Goal: Entertainment & Leisure: Browse casually

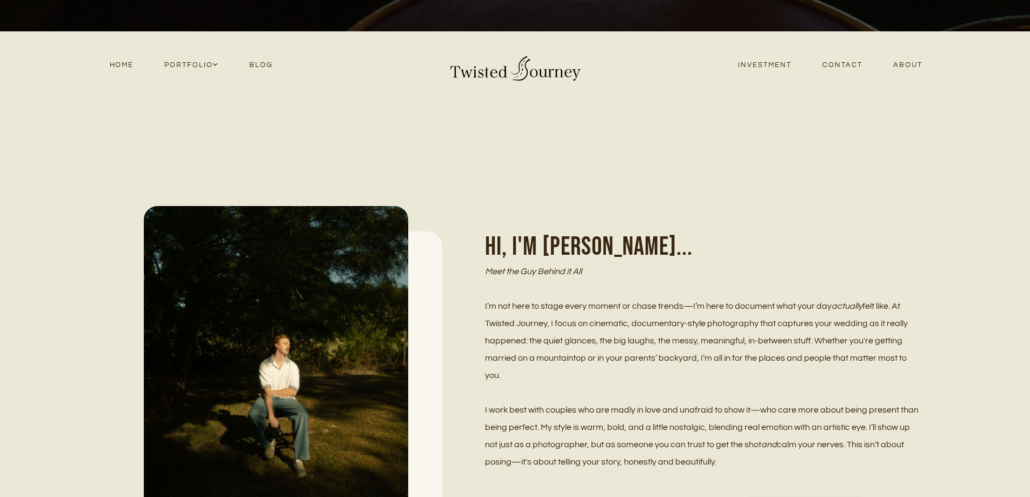
scroll to position [674, 0]
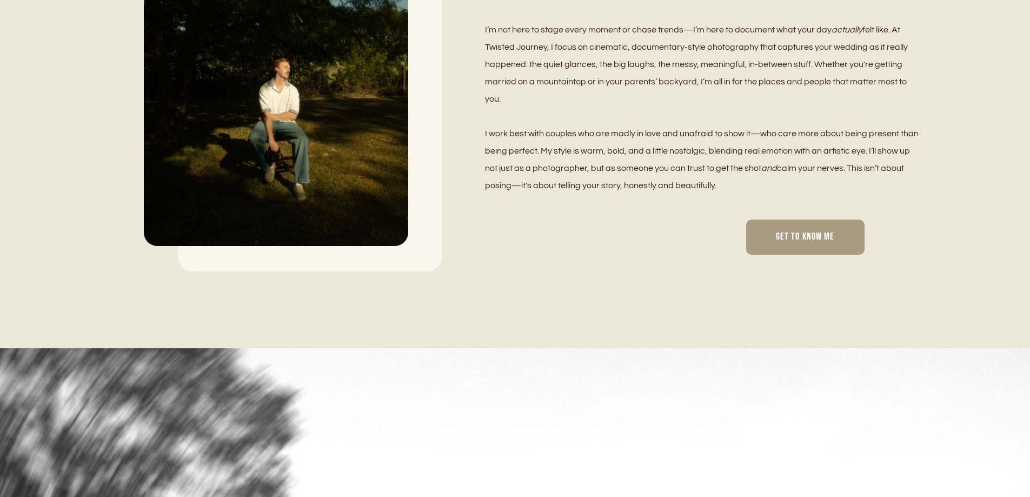
click at [797, 241] on span "Get To Know Me" at bounding box center [805, 237] width 59 height 12
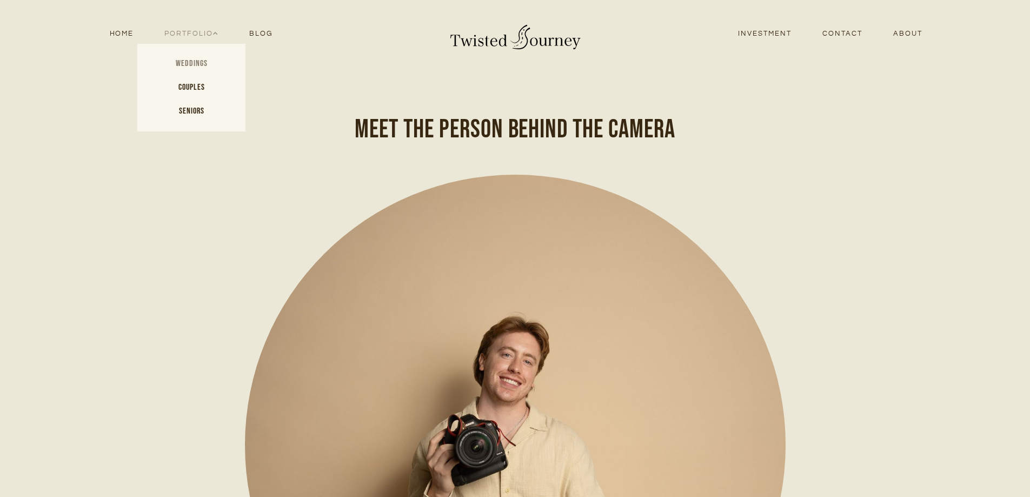
click at [197, 57] on link "Weddings" at bounding box center [191, 64] width 108 height 24
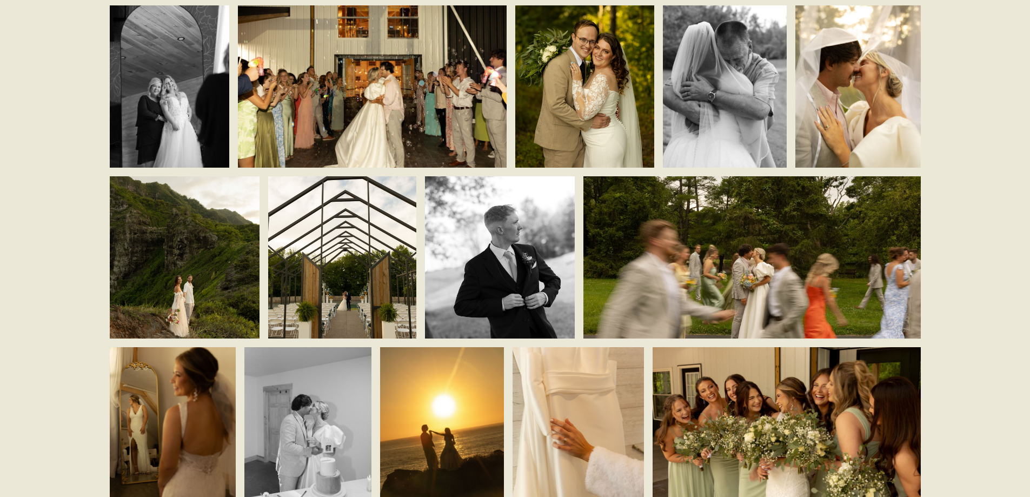
scroll to position [1902, 0]
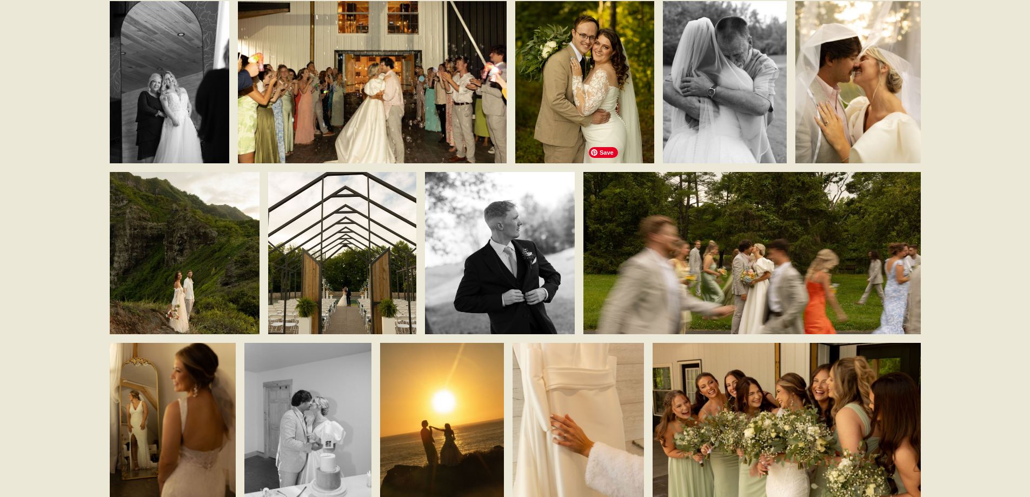
click at [769, 272] on img at bounding box center [751, 253] width 337 height 225
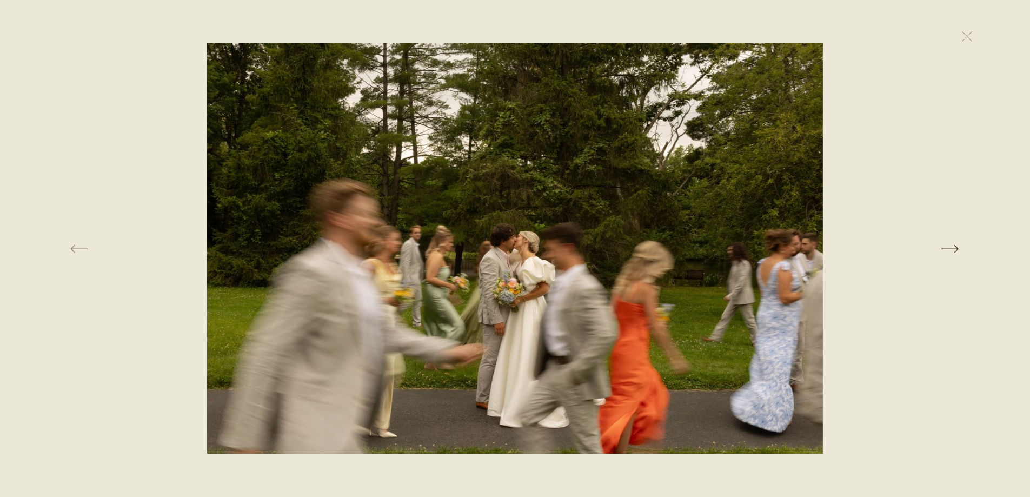
click at [958, 244] on button at bounding box center [819, 248] width 355 height 410
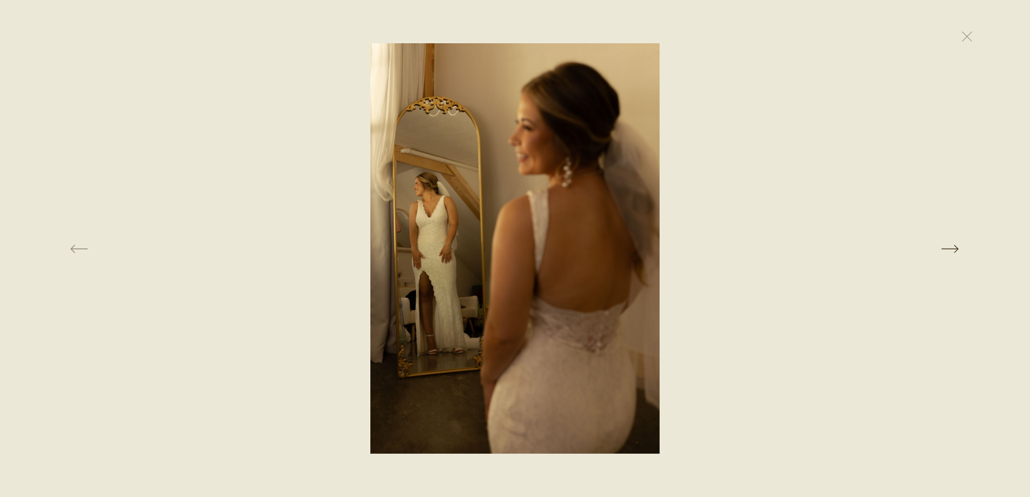
click at [958, 244] on button at bounding box center [819, 248] width 355 height 410
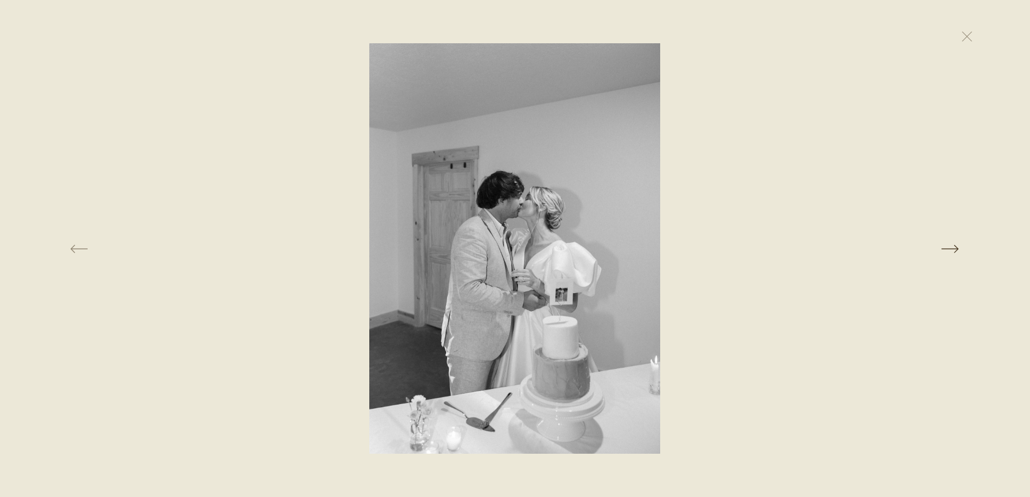
click at [958, 244] on button at bounding box center [819, 248] width 355 height 410
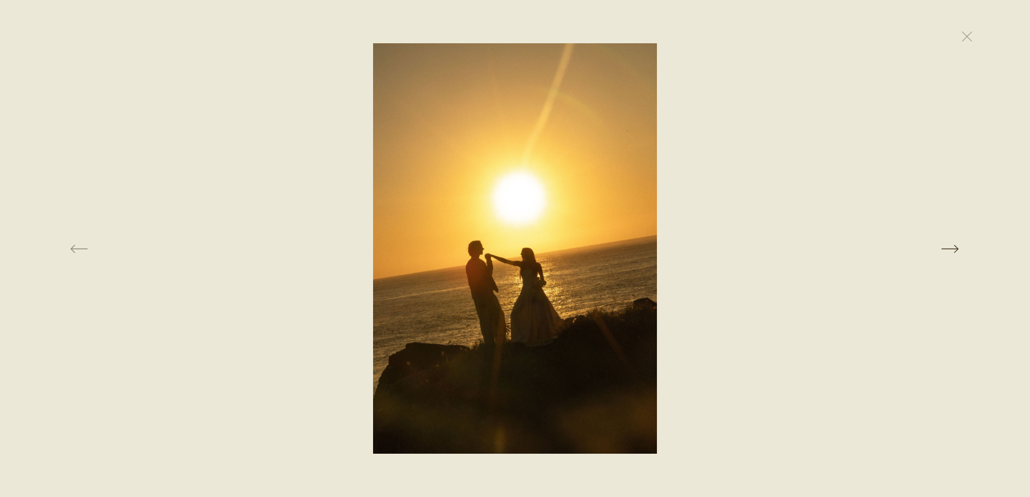
click at [958, 244] on button at bounding box center [819, 248] width 355 height 410
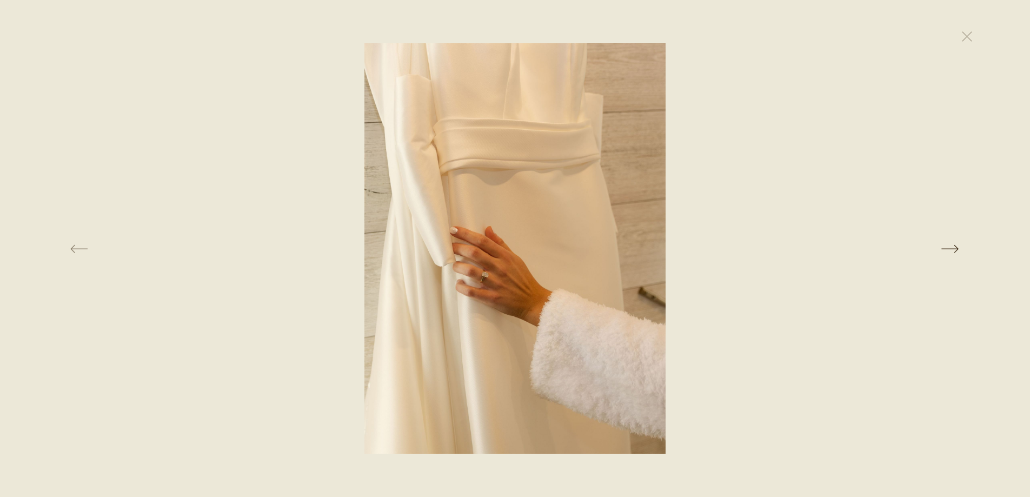
click at [958, 244] on button at bounding box center [819, 248] width 355 height 410
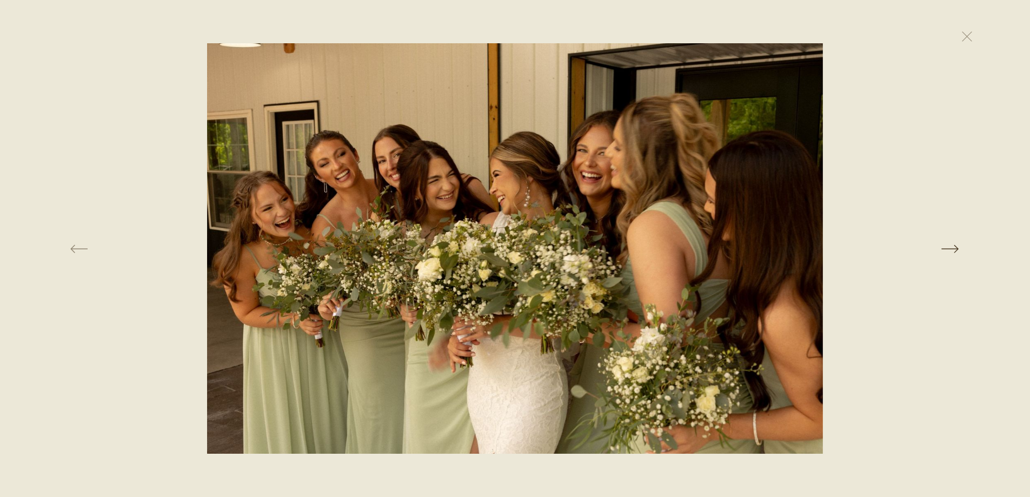
click at [958, 244] on button at bounding box center [819, 248] width 355 height 410
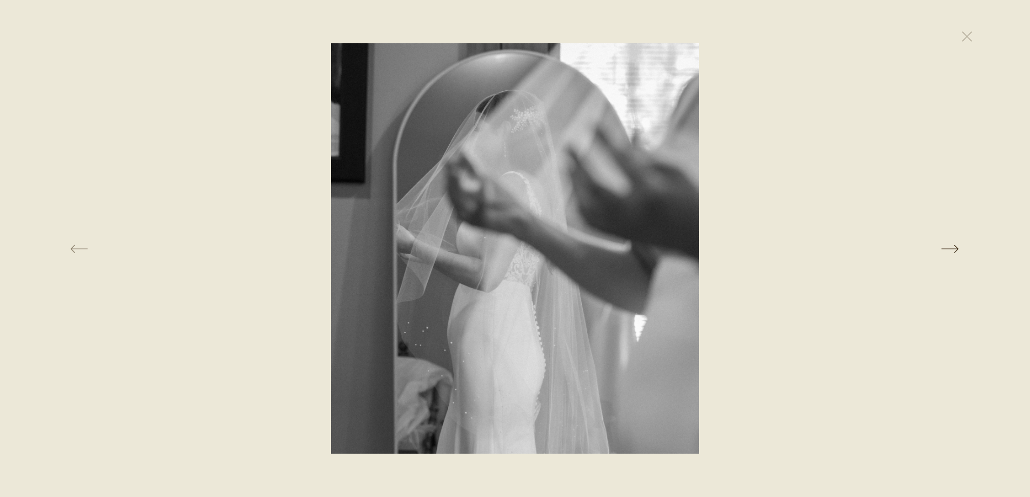
click at [958, 244] on button at bounding box center [819, 248] width 355 height 410
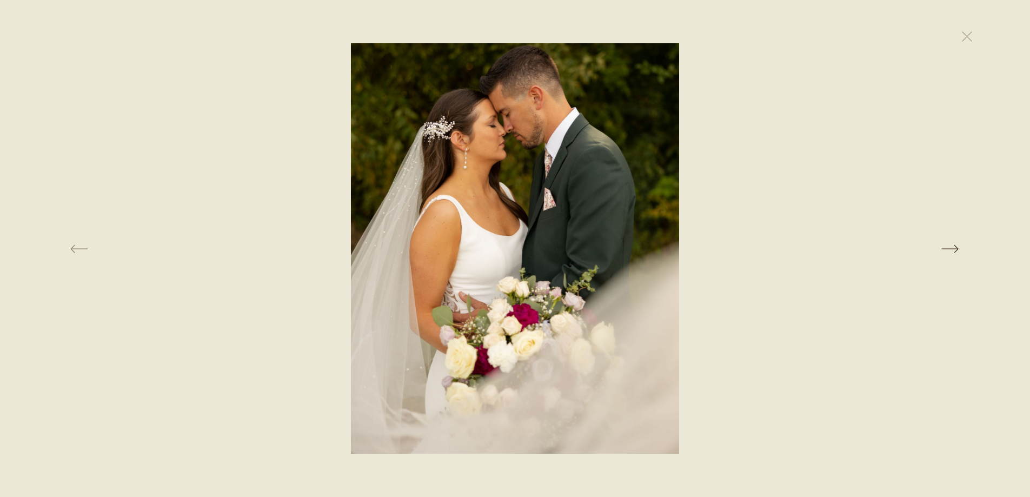
click at [950, 243] on button at bounding box center [819, 248] width 355 height 410
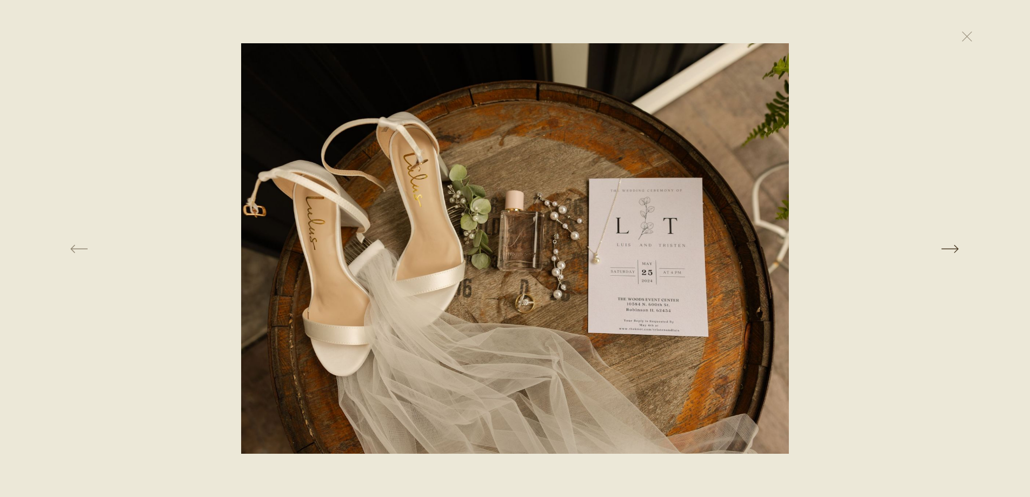
click at [951, 244] on button at bounding box center [819, 248] width 355 height 410
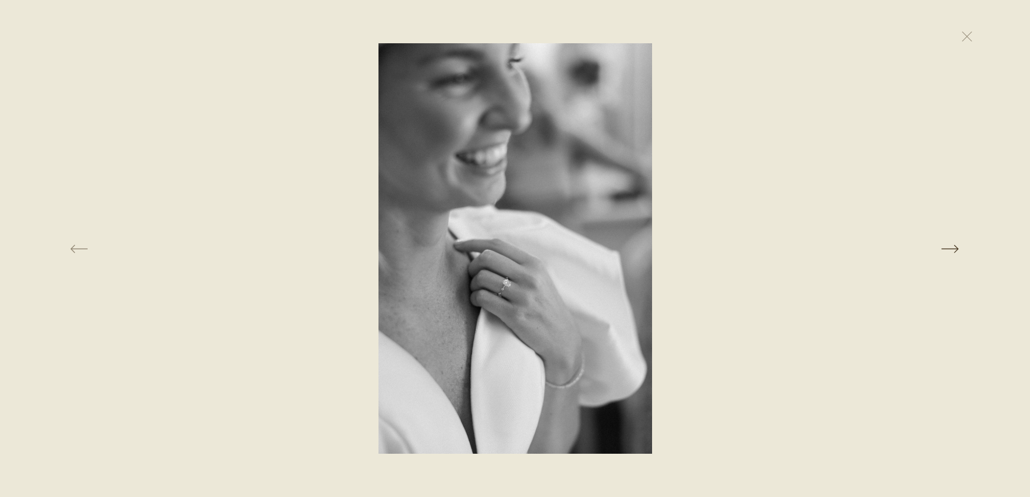
click at [951, 244] on button at bounding box center [819, 248] width 355 height 410
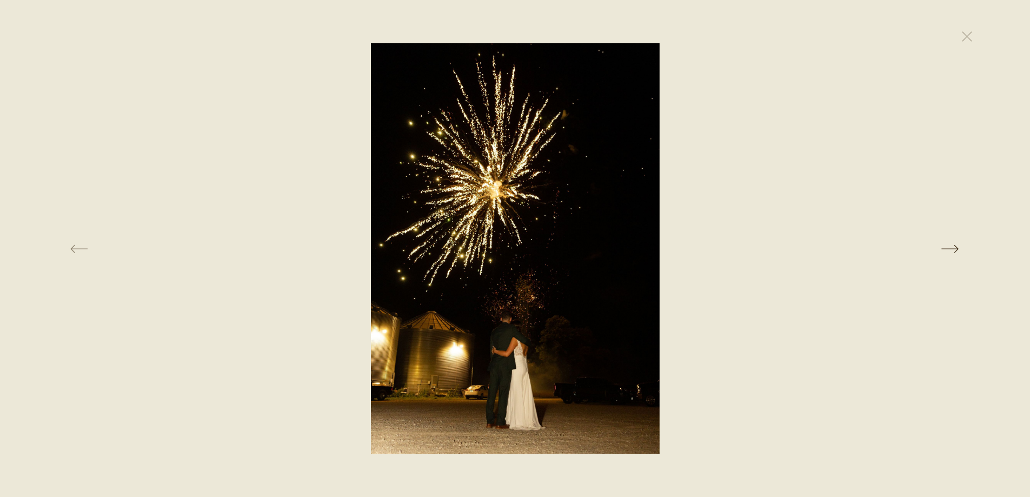
click at [951, 244] on button at bounding box center [819, 248] width 355 height 410
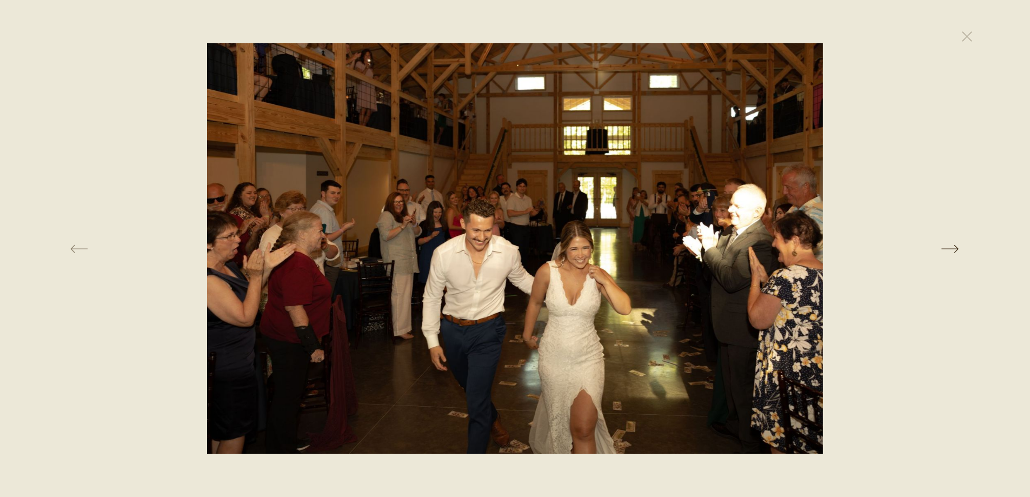
click at [951, 244] on button at bounding box center [819, 248] width 355 height 410
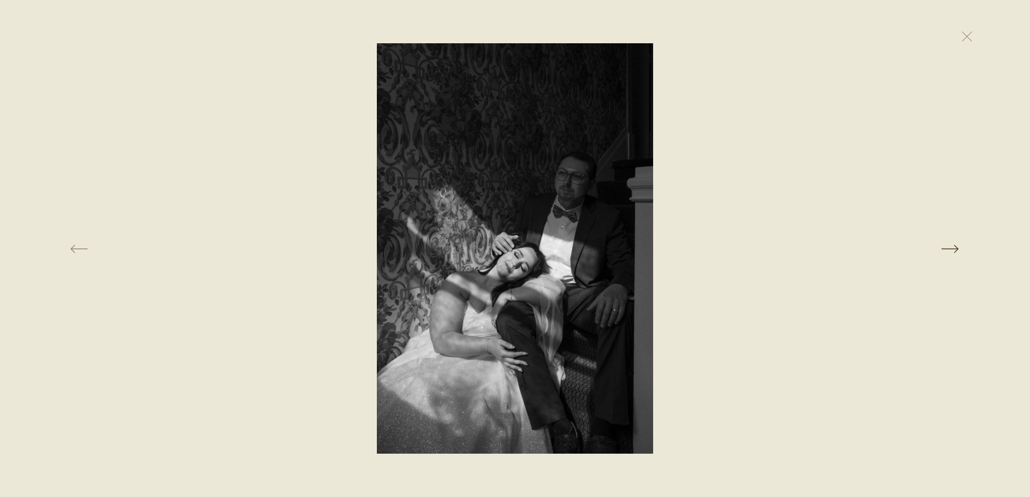
click at [951, 244] on button at bounding box center [819, 248] width 355 height 410
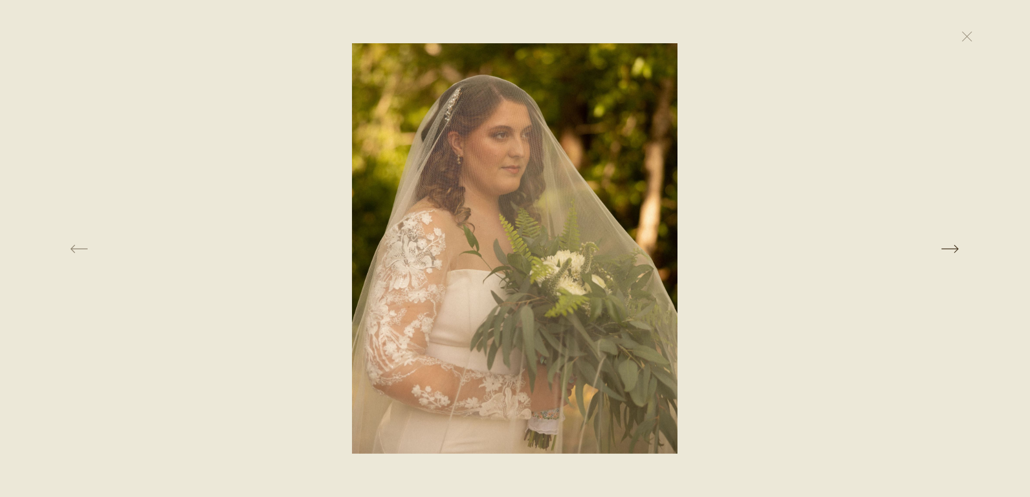
click at [951, 244] on button at bounding box center [819, 248] width 355 height 410
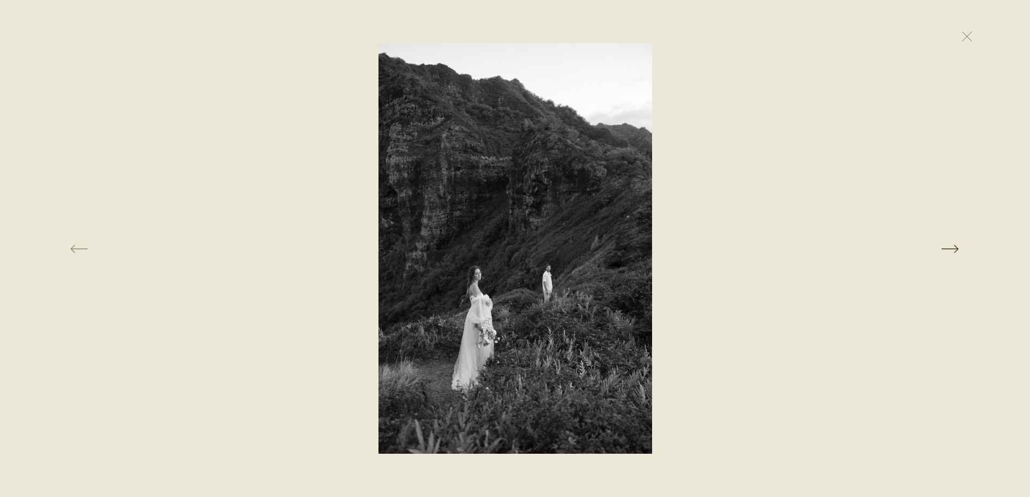
click at [949, 251] on button at bounding box center [819, 248] width 355 height 410
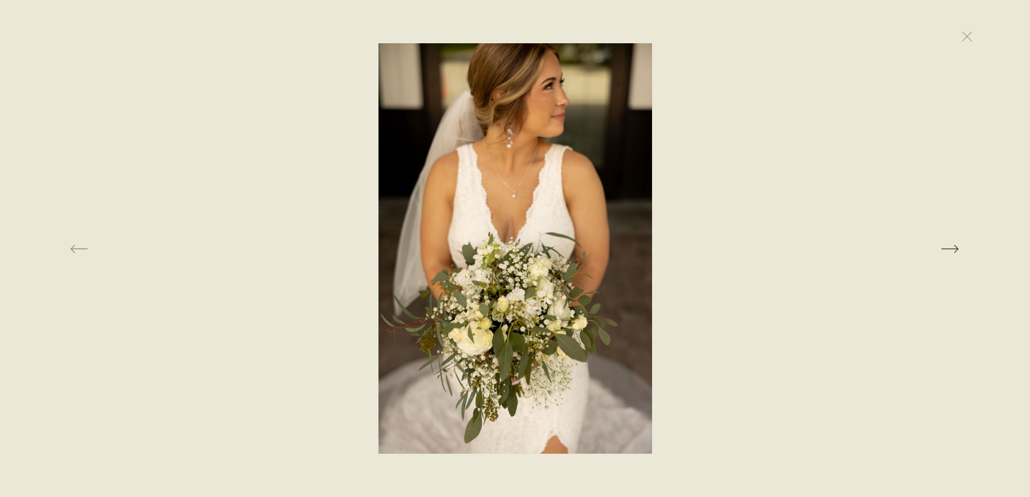
click at [949, 251] on button at bounding box center [819, 248] width 355 height 410
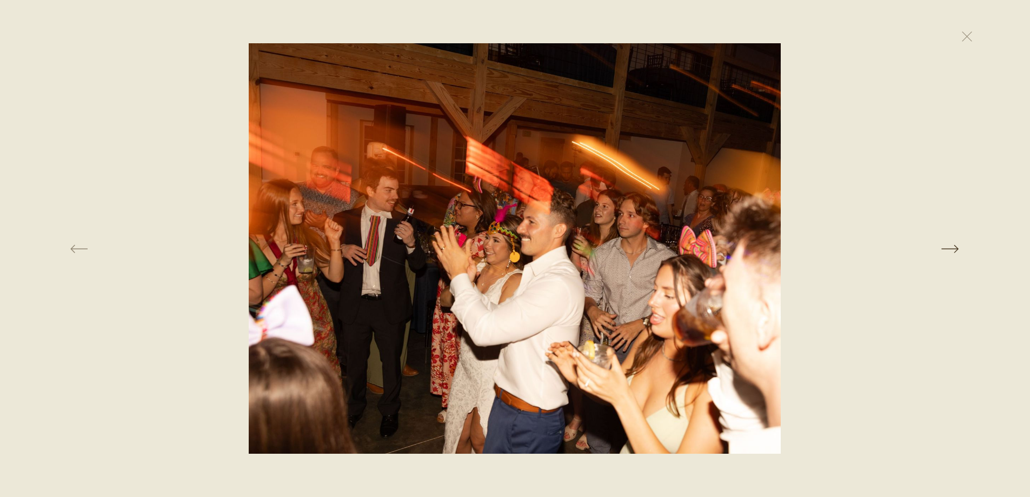
click at [949, 252] on button at bounding box center [819, 248] width 355 height 410
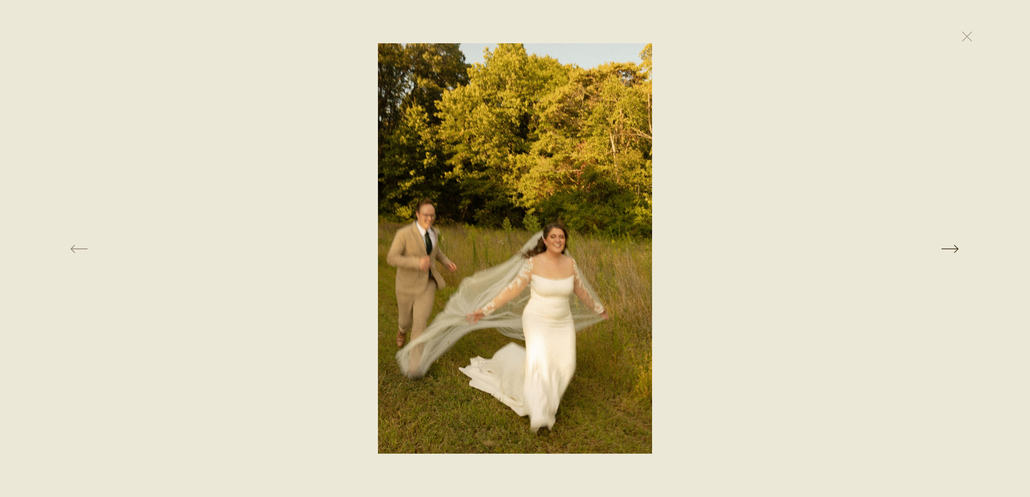
click at [949, 252] on button at bounding box center [819, 248] width 355 height 410
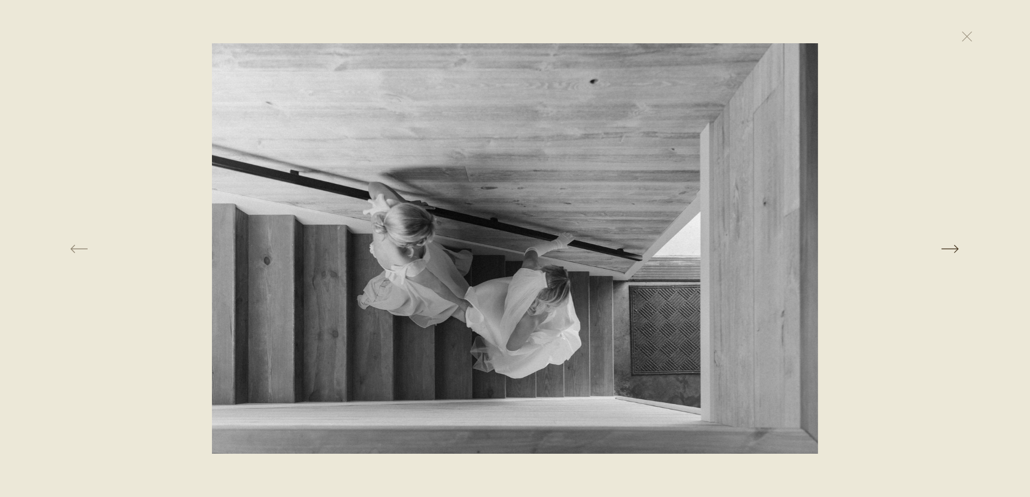
click at [949, 252] on button at bounding box center [819, 248] width 355 height 410
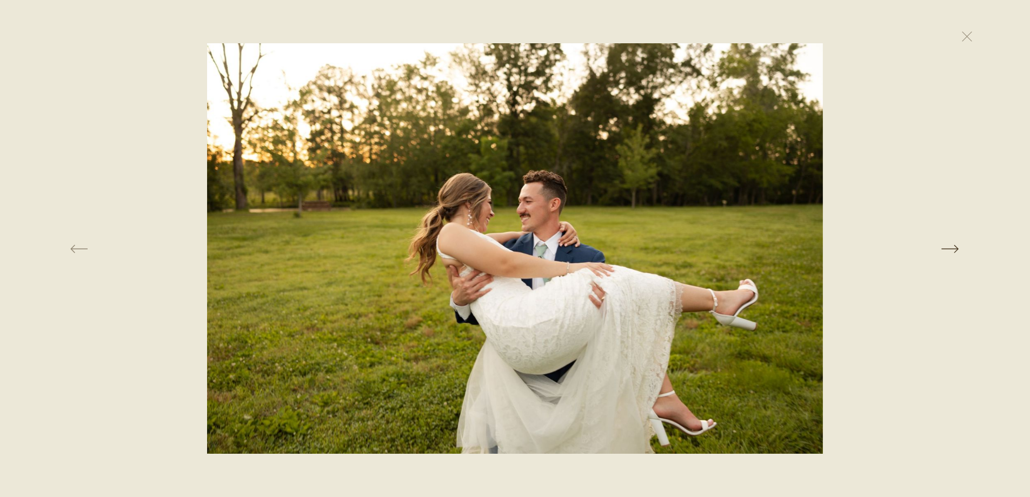
click at [949, 252] on button at bounding box center [819, 248] width 355 height 410
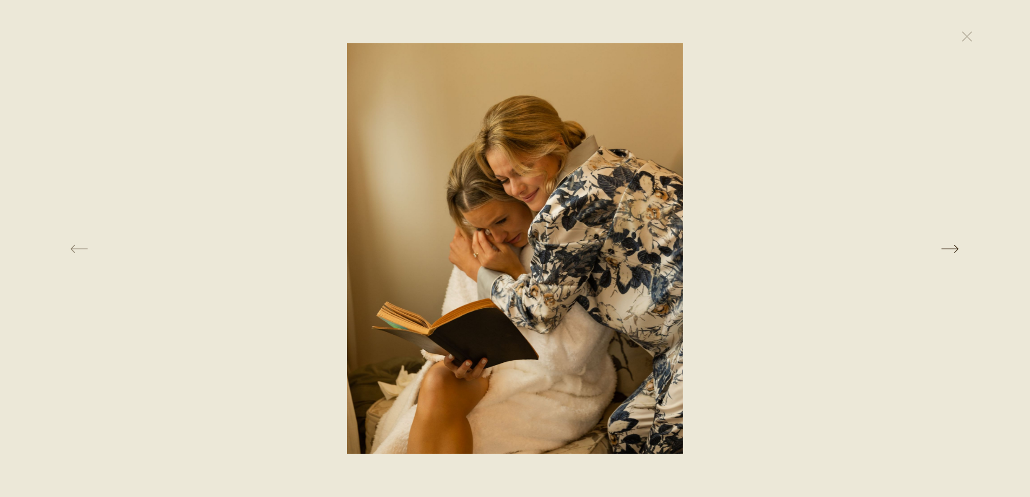
click at [949, 252] on button at bounding box center [819, 248] width 355 height 410
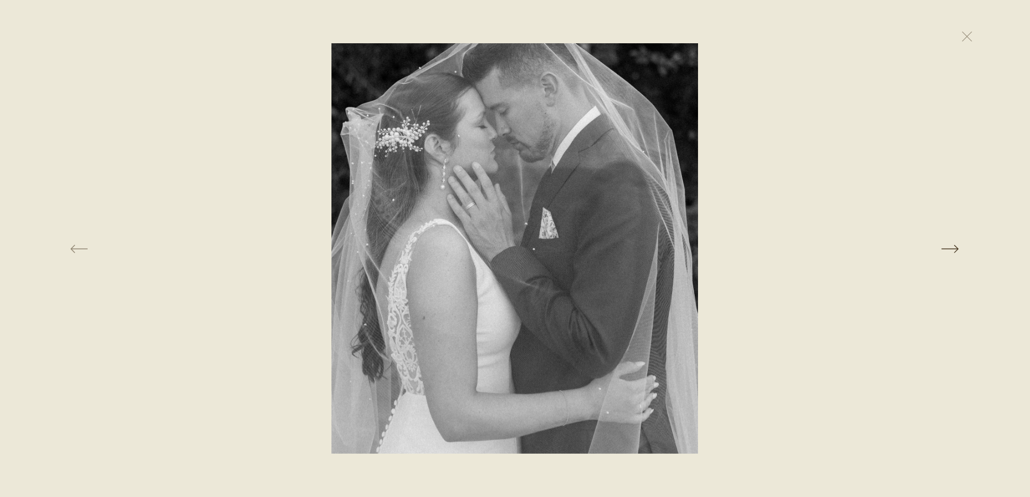
click at [949, 252] on button at bounding box center [819, 248] width 355 height 410
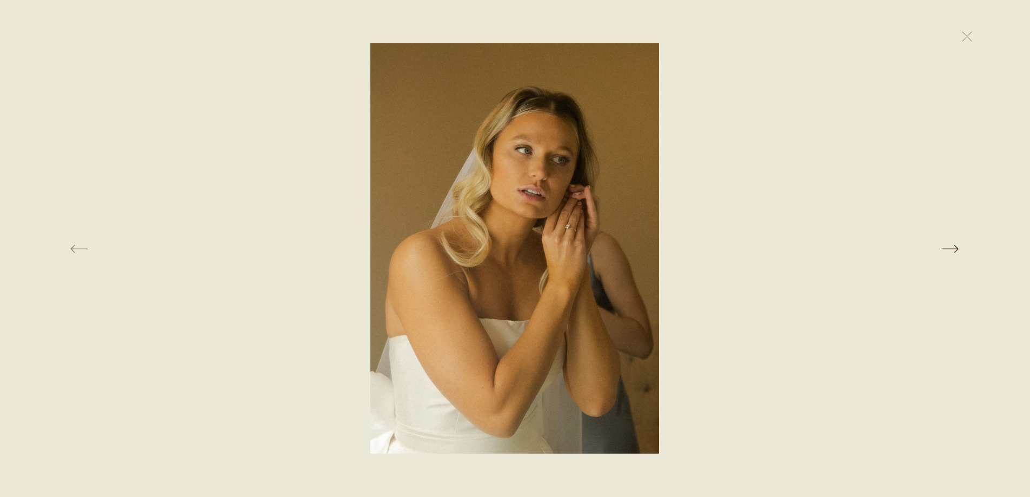
click at [949, 252] on button at bounding box center [819, 248] width 355 height 410
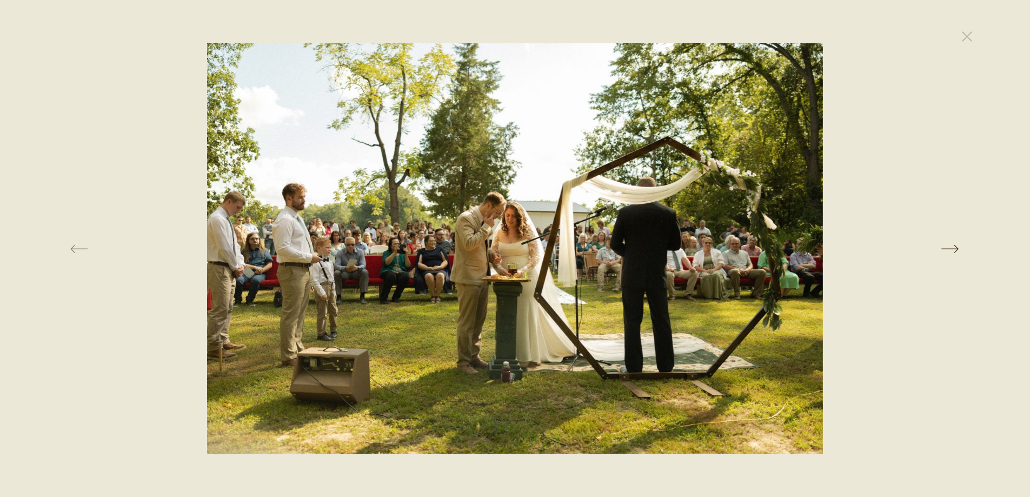
click at [949, 252] on button at bounding box center [819, 248] width 355 height 410
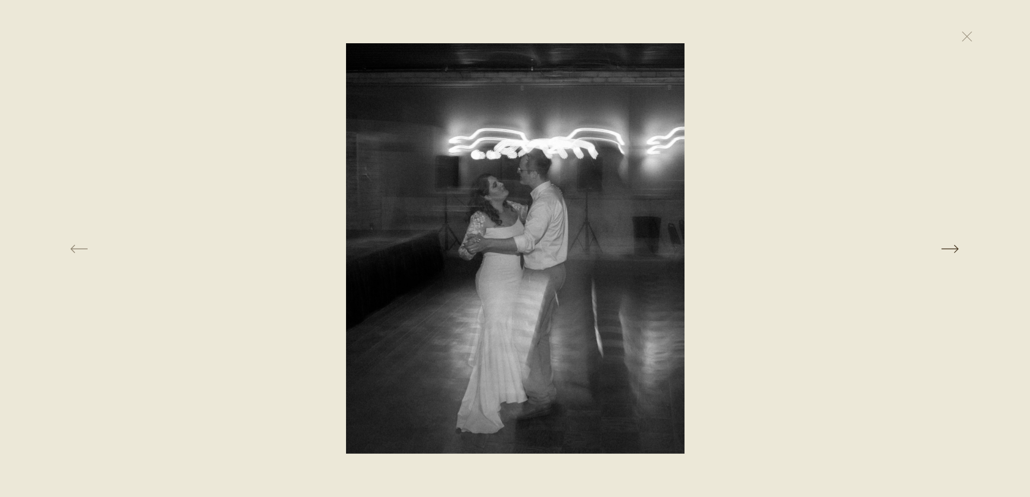
click at [949, 252] on button at bounding box center [819, 248] width 355 height 410
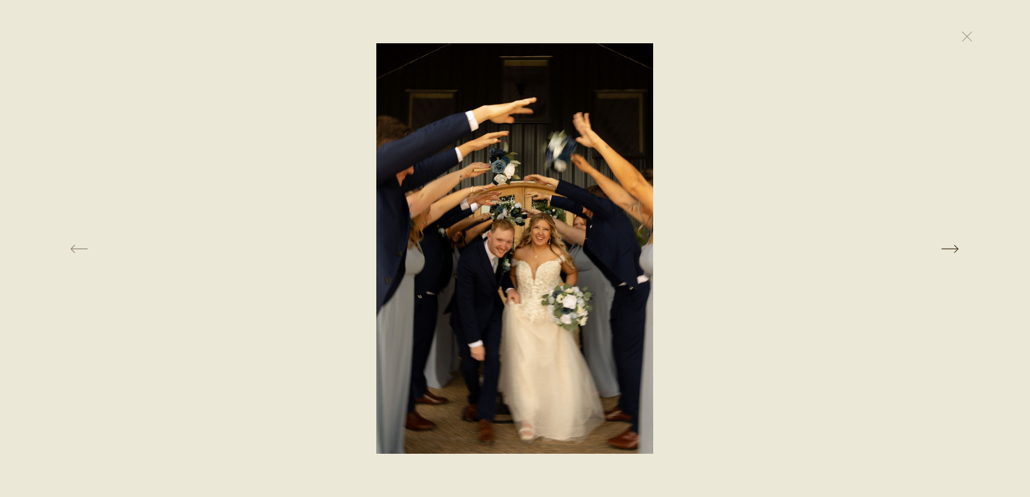
click at [949, 252] on button at bounding box center [819, 248] width 355 height 410
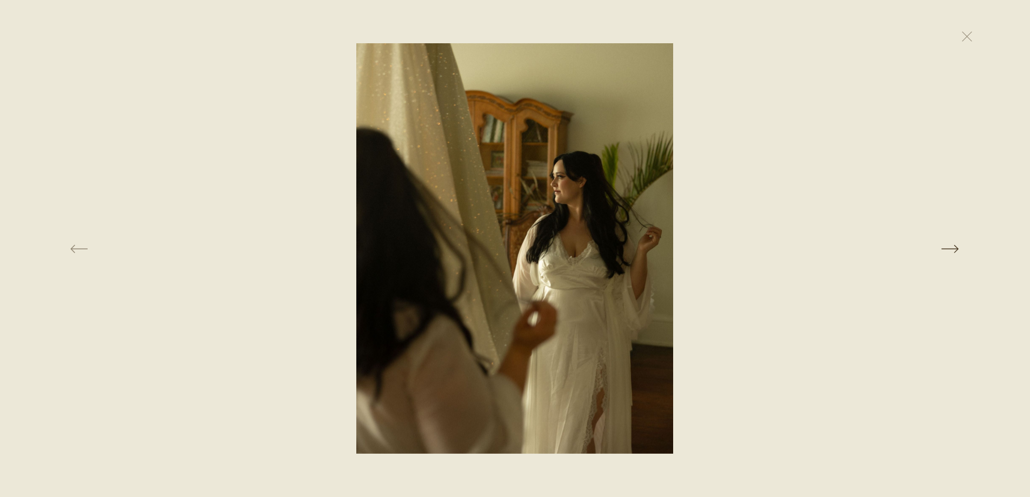
click at [949, 252] on button at bounding box center [819, 248] width 355 height 410
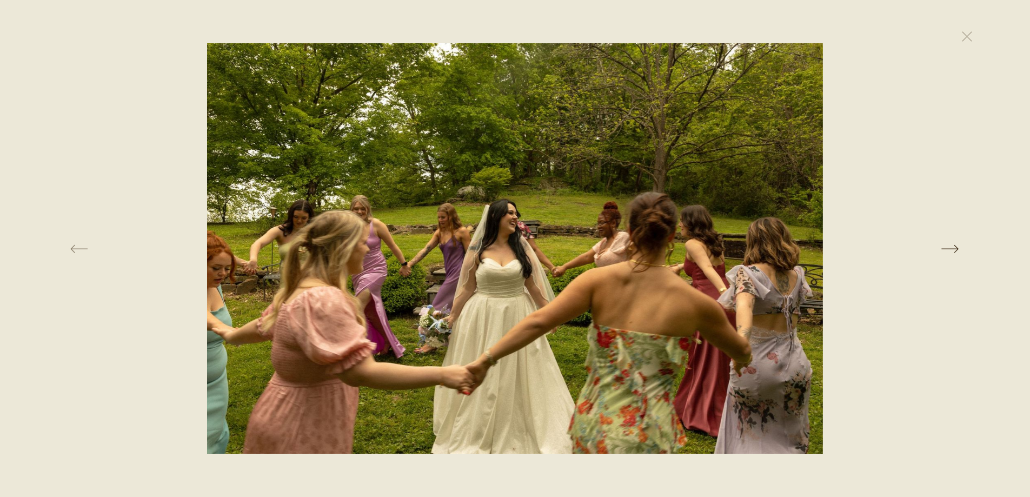
click at [959, 246] on button at bounding box center [819, 248] width 355 height 410
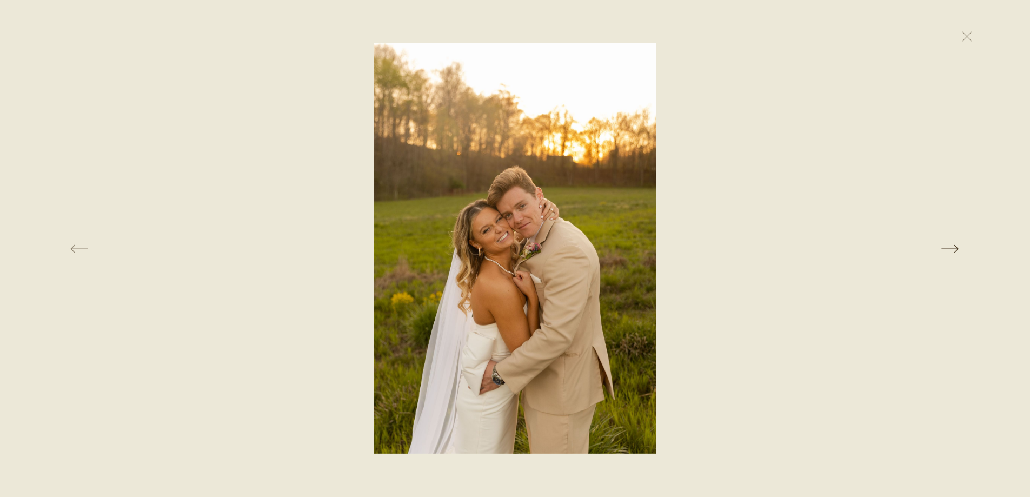
click at [959, 246] on button at bounding box center [819, 248] width 355 height 410
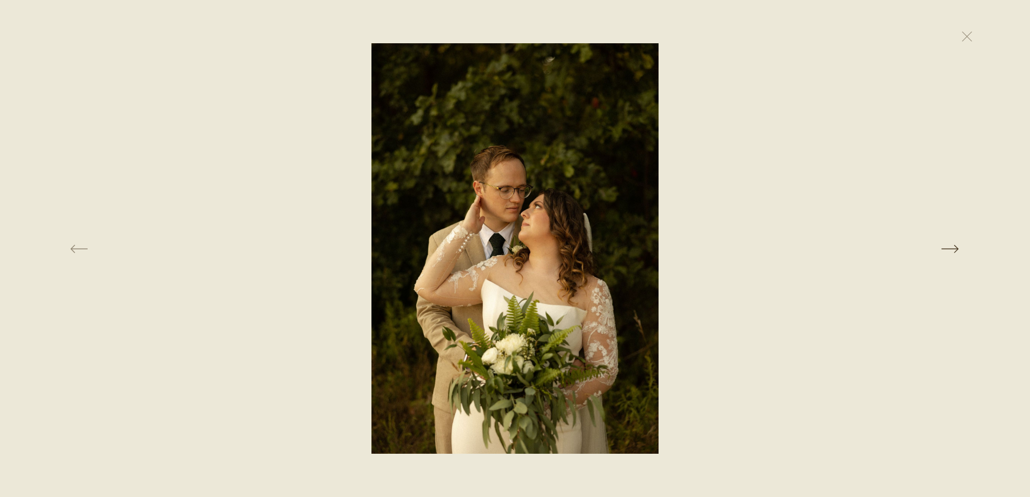
click at [959, 246] on button at bounding box center [819, 248] width 355 height 410
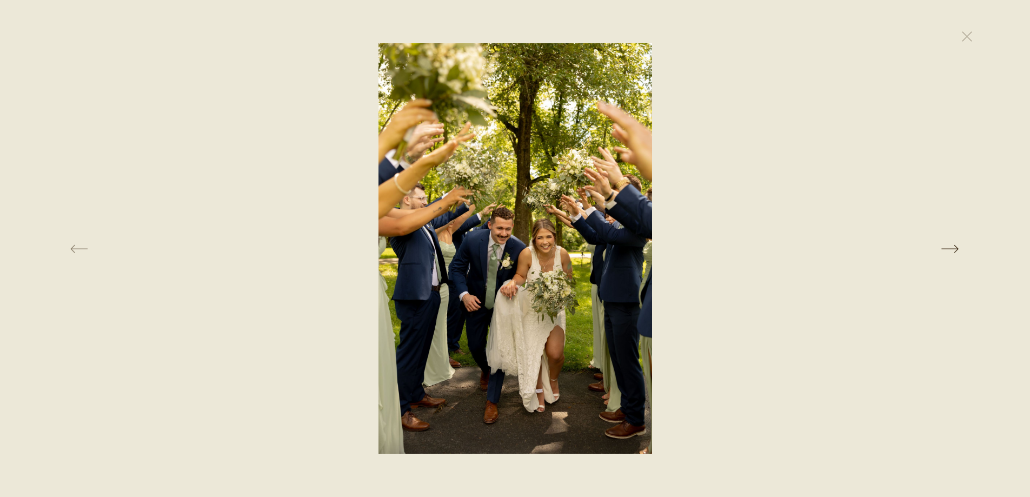
click at [959, 246] on button at bounding box center [819, 248] width 355 height 410
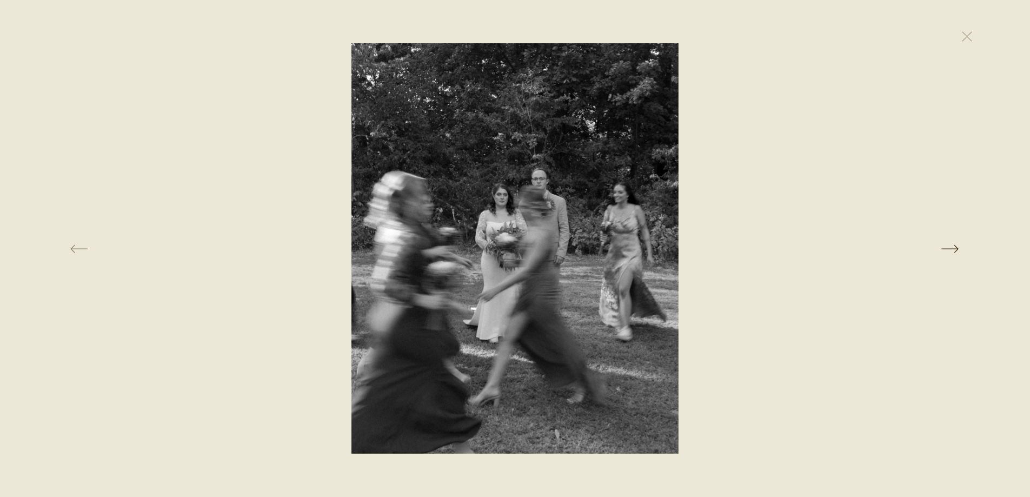
click at [959, 246] on button at bounding box center [819, 248] width 355 height 410
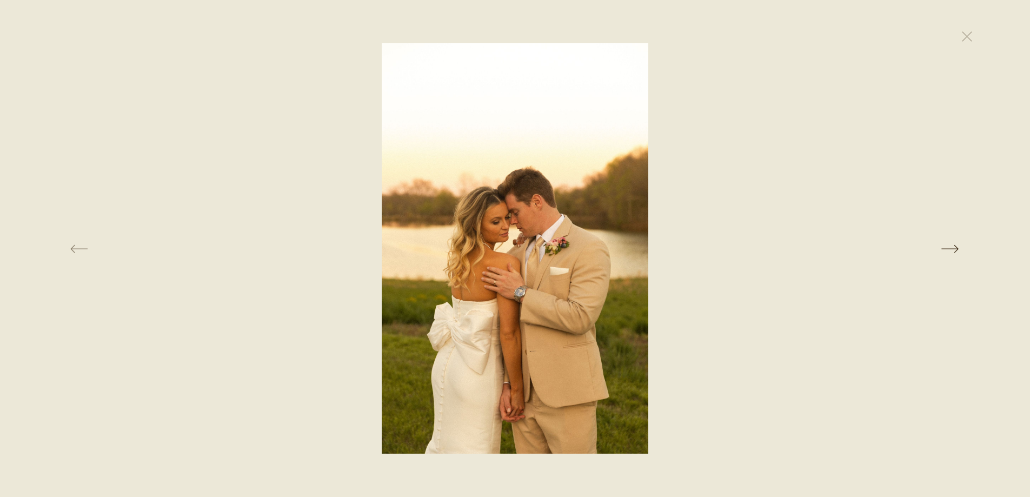
click at [959, 246] on button at bounding box center [819, 248] width 355 height 410
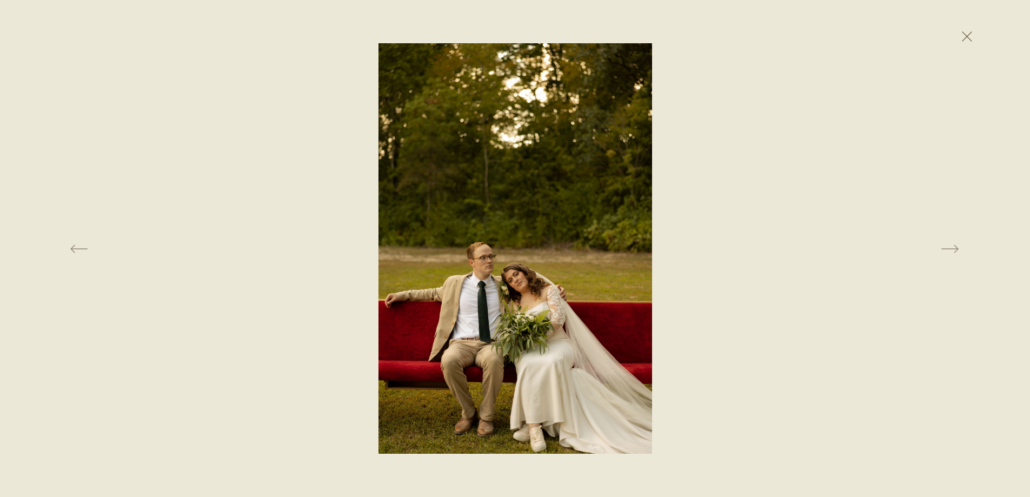
click at [967, 38] on button at bounding box center [967, 36] width 24 height 24
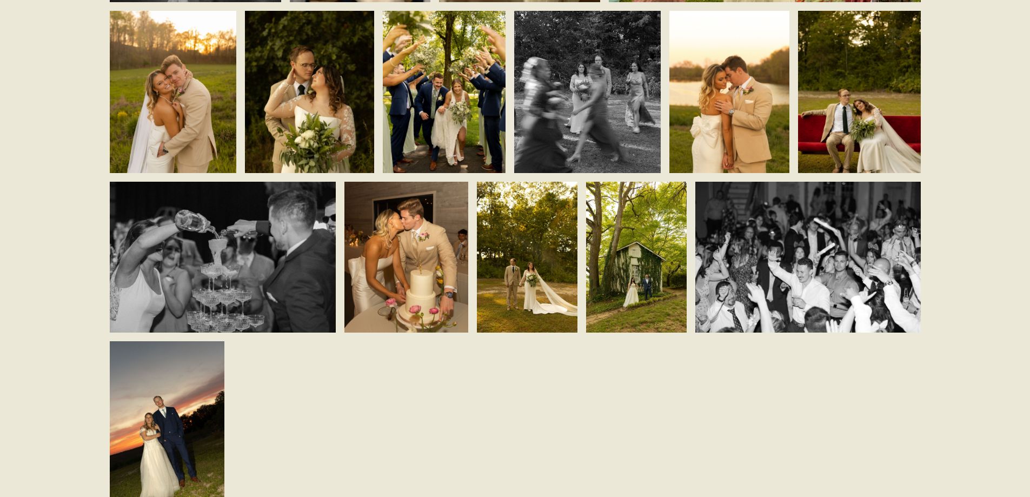
scroll to position [3282, 0]
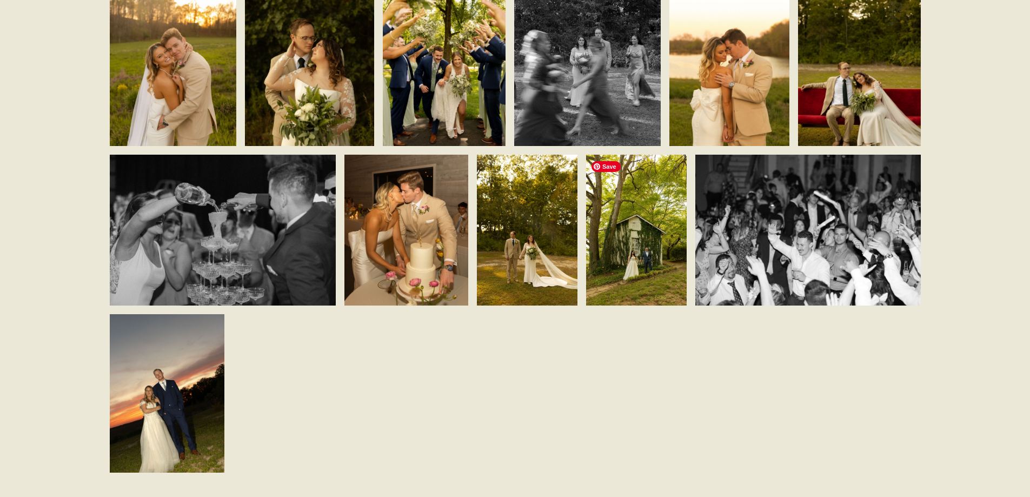
click at [596, 242] on img at bounding box center [636, 230] width 101 height 151
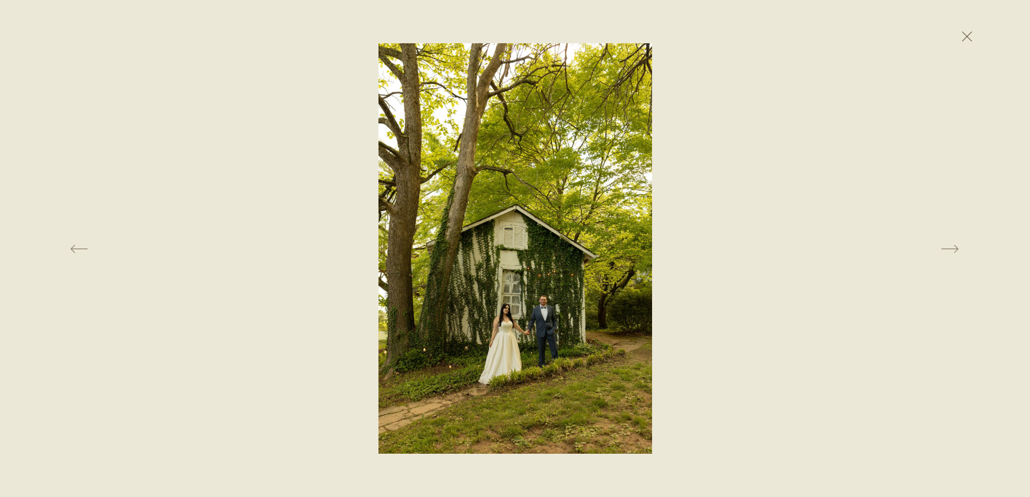
click at [968, 29] on button at bounding box center [967, 36] width 24 height 24
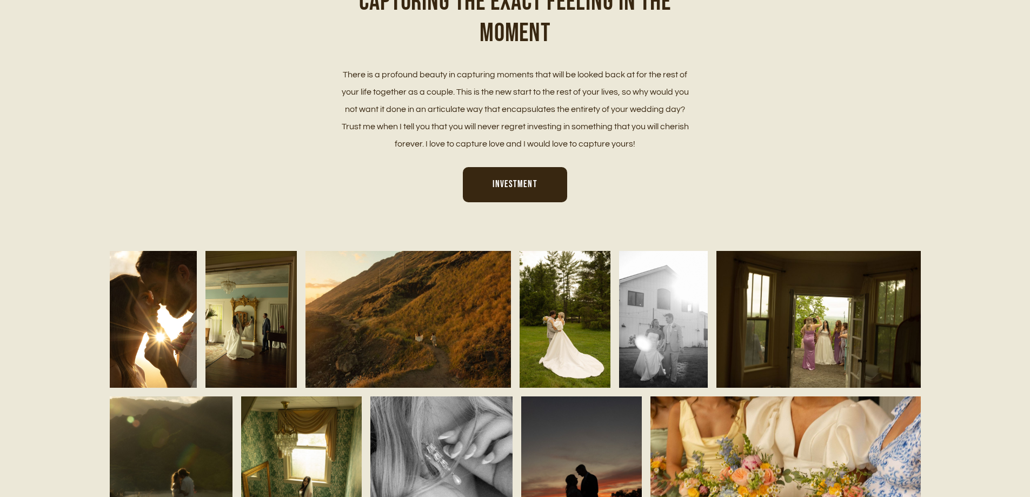
scroll to position [650, 0]
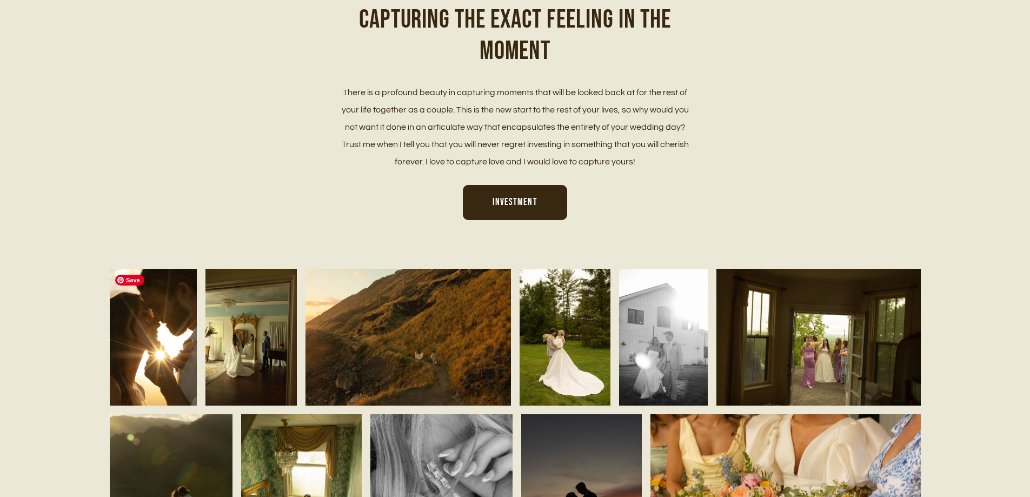
click at [139, 338] on img at bounding box center [153, 336] width 87 height 137
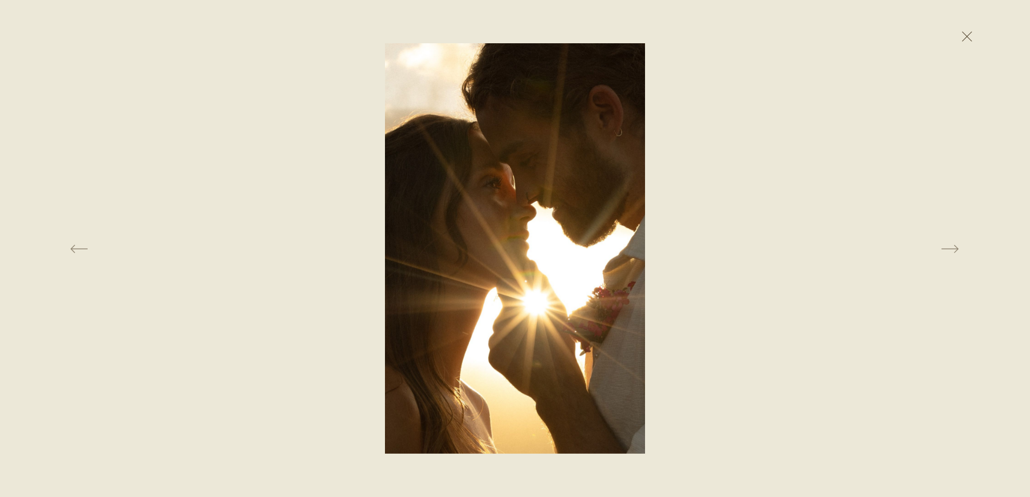
click at [970, 33] on button at bounding box center [967, 36] width 24 height 24
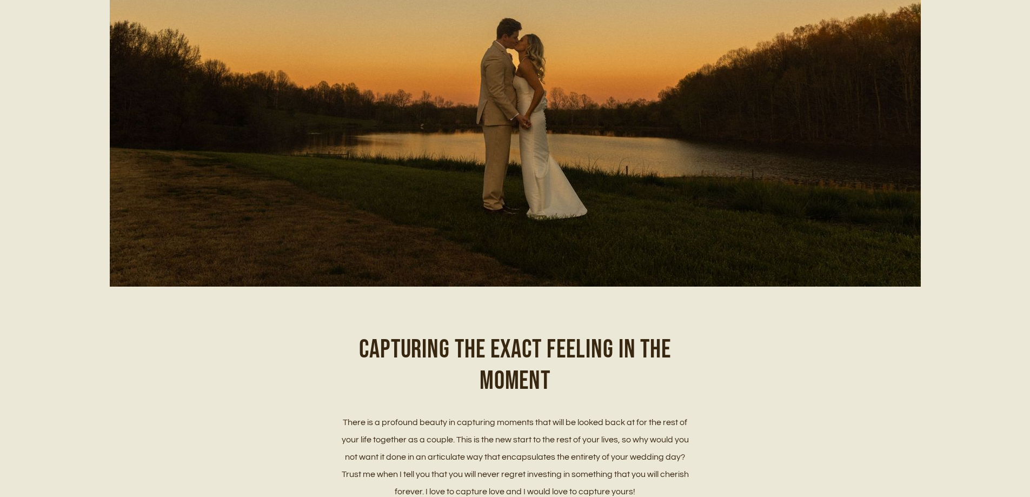
scroll to position [0, 0]
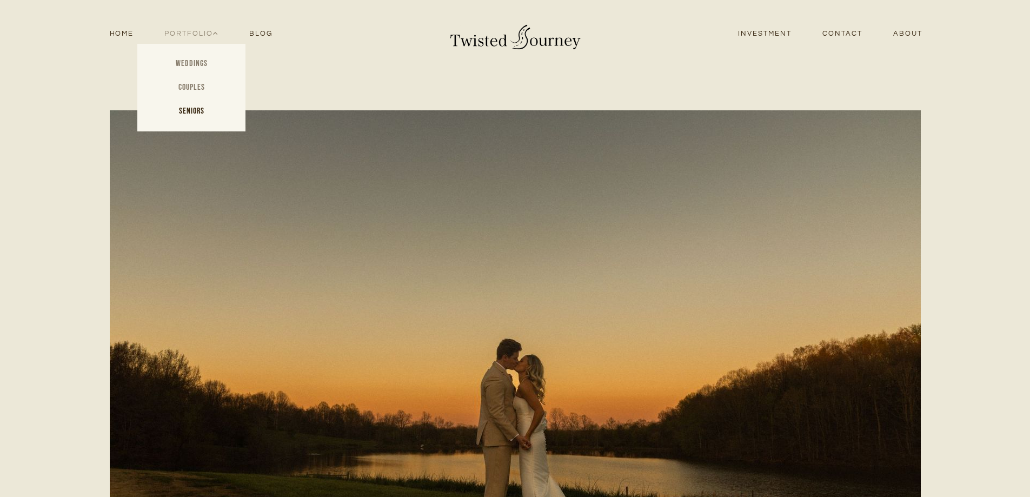
click at [199, 86] on link "Couples" at bounding box center [191, 88] width 108 height 24
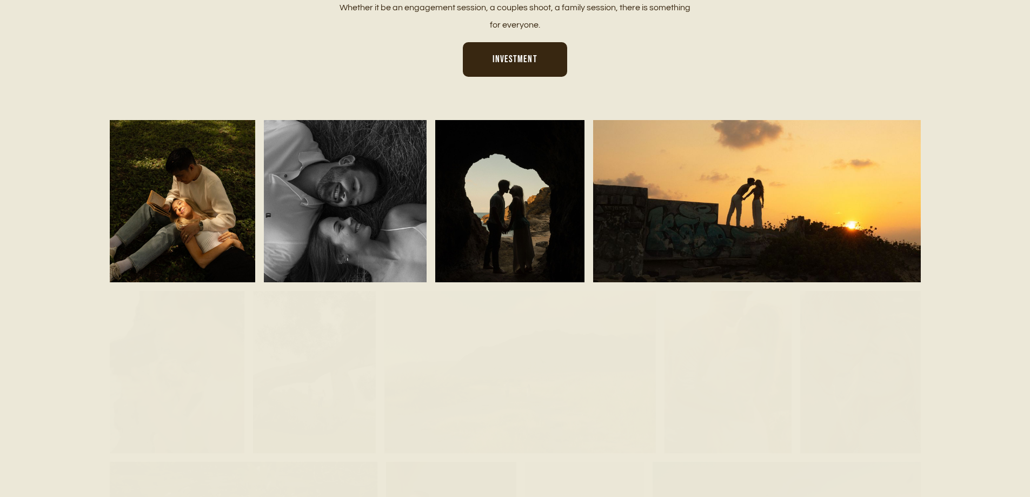
scroll to position [874, 0]
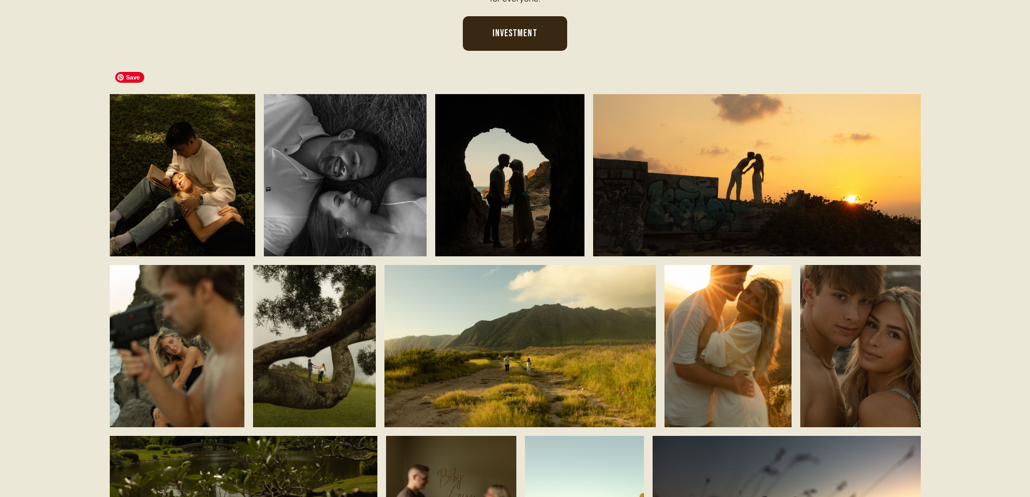
click at [169, 156] on img at bounding box center [182, 175] width 145 height 218
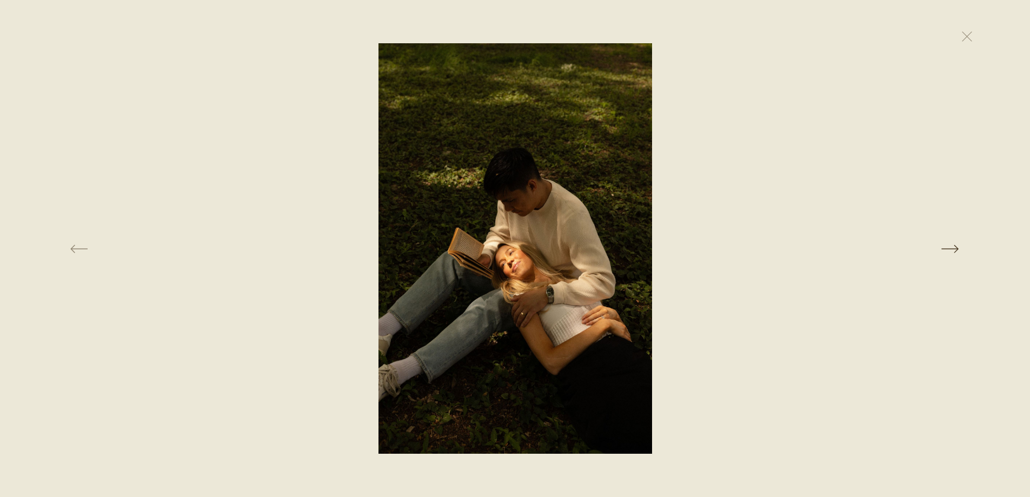
click at [949, 251] on button at bounding box center [819, 248] width 355 height 410
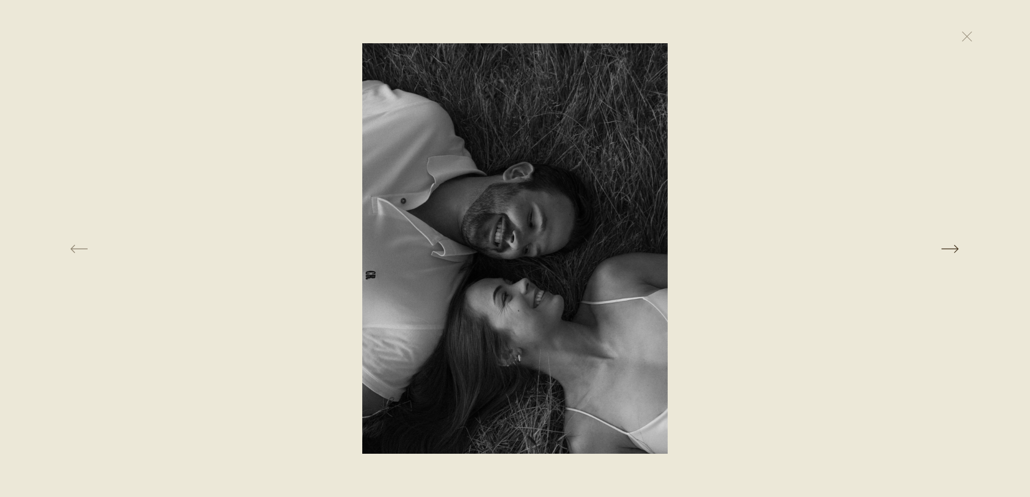
click at [949, 251] on button at bounding box center [819, 248] width 355 height 410
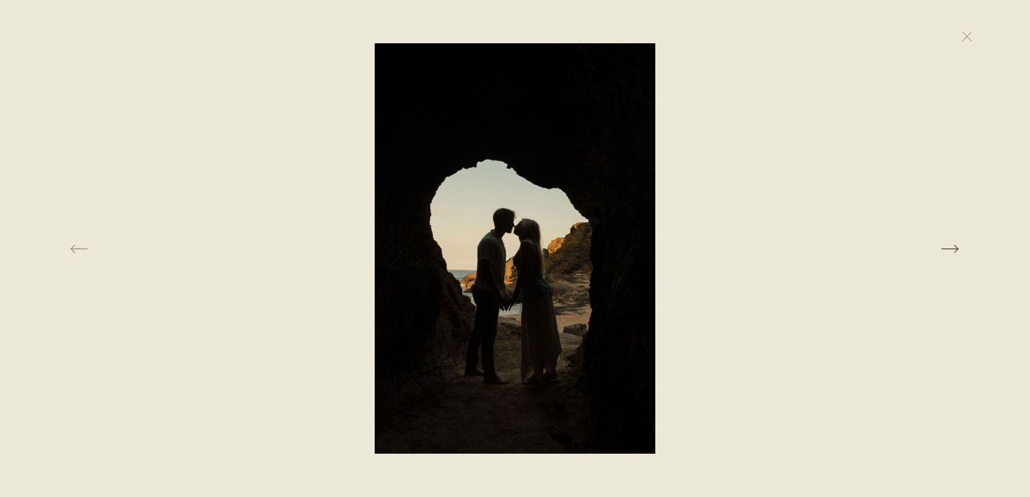
click at [949, 251] on button at bounding box center [819, 248] width 355 height 410
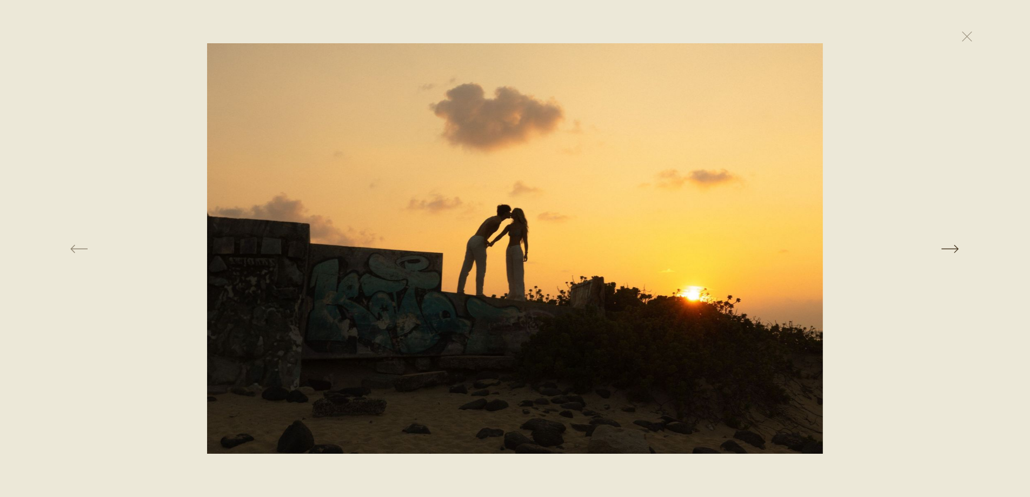
click at [949, 251] on button at bounding box center [819, 248] width 355 height 410
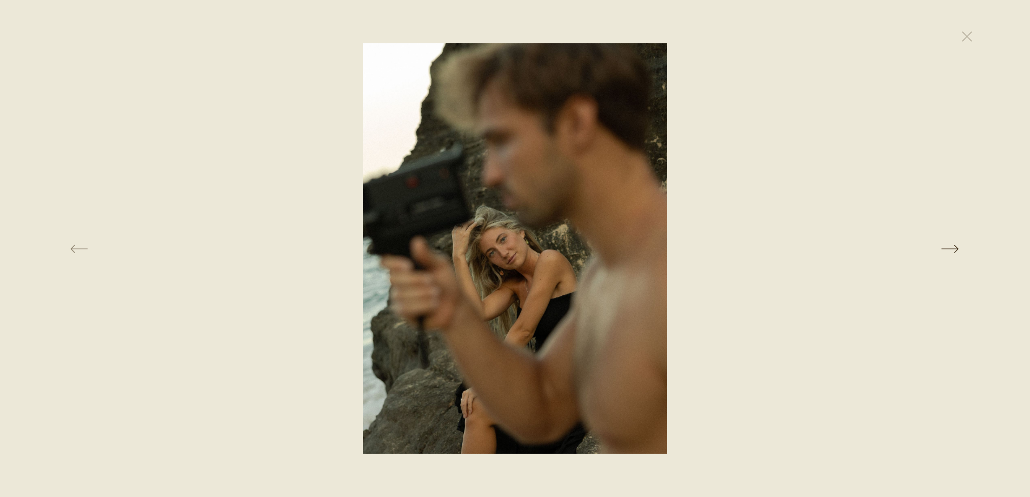
click at [949, 252] on button at bounding box center [819, 248] width 355 height 410
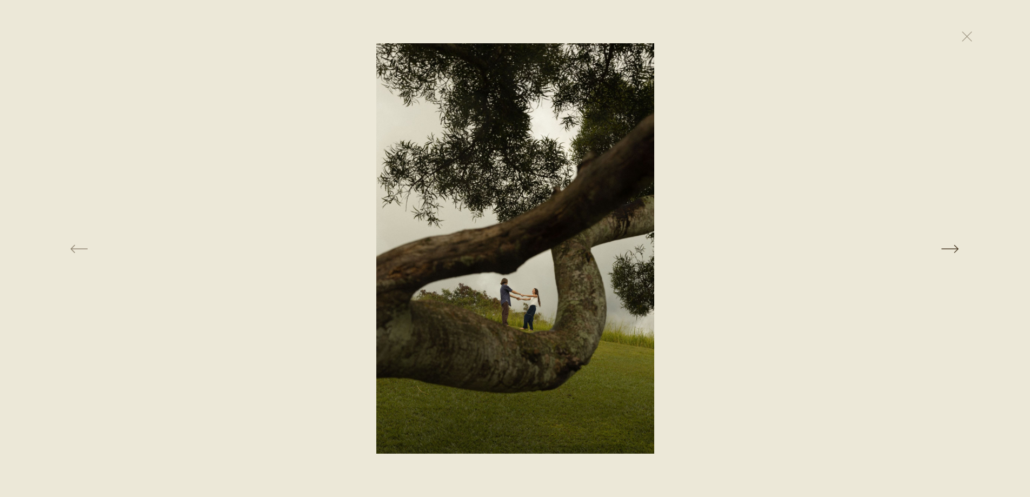
click at [949, 252] on button at bounding box center [819, 248] width 355 height 410
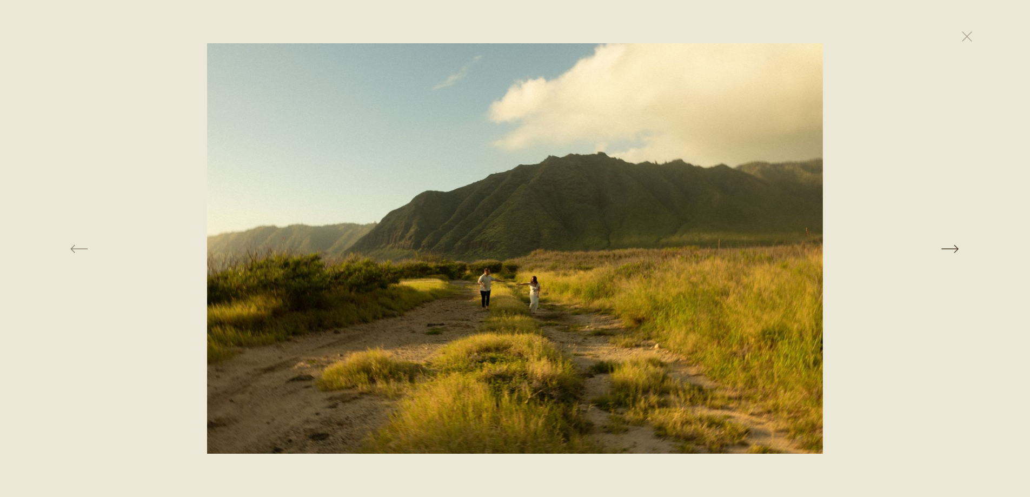
click at [949, 252] on button at bounding box center [819, 248] width 355 height 410
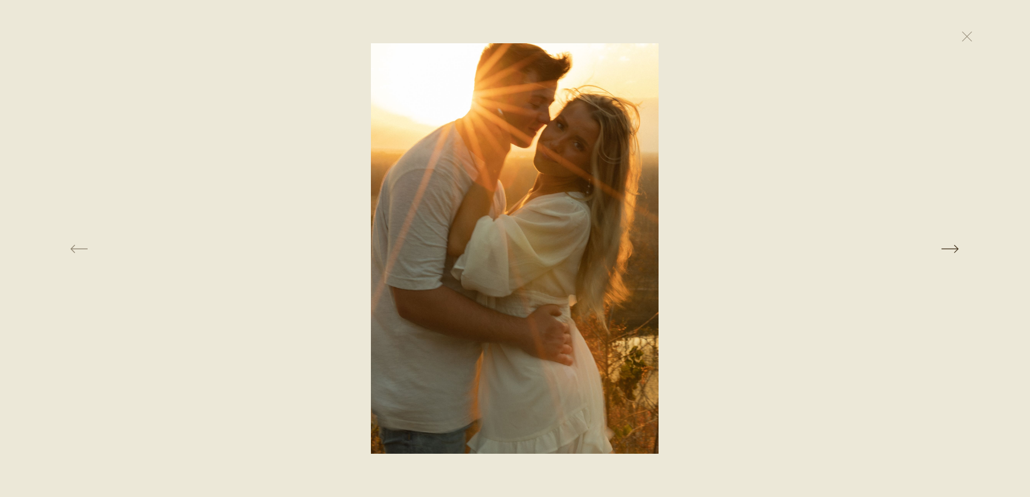
click at [949, 252] on button at bounding box center [819, 248] width 355 height 410
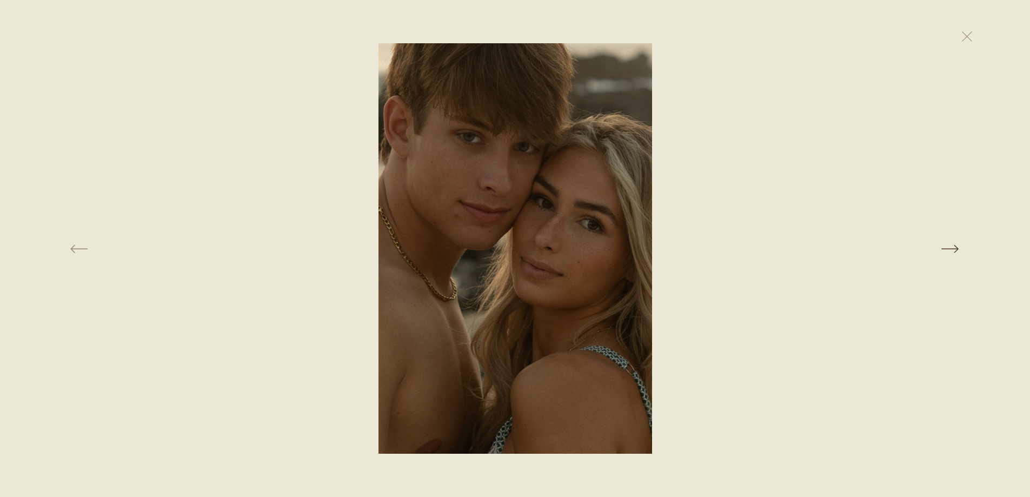
click at [949, 252] on button at bounding box center [819, 248] width 355 height 410
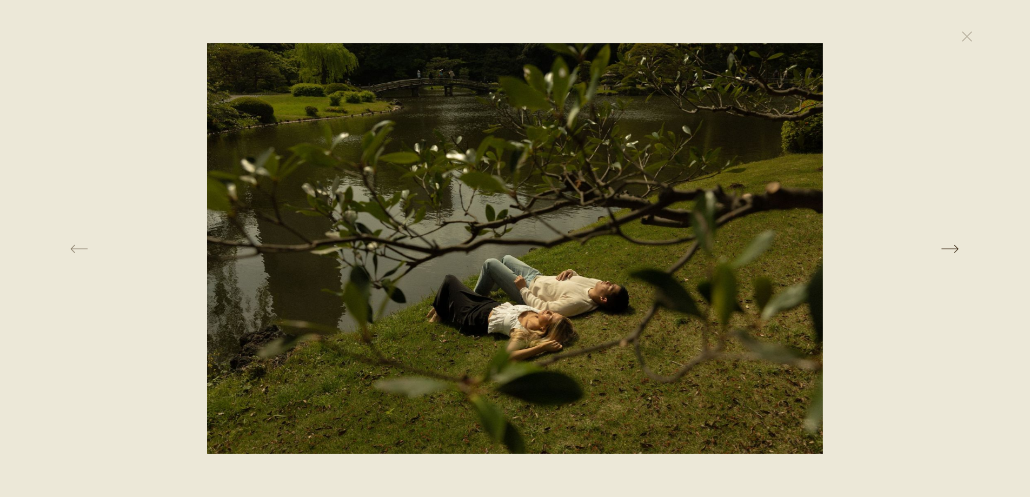
click at [949, 252] on button at bounding box center [819, 248] width 355 height 410
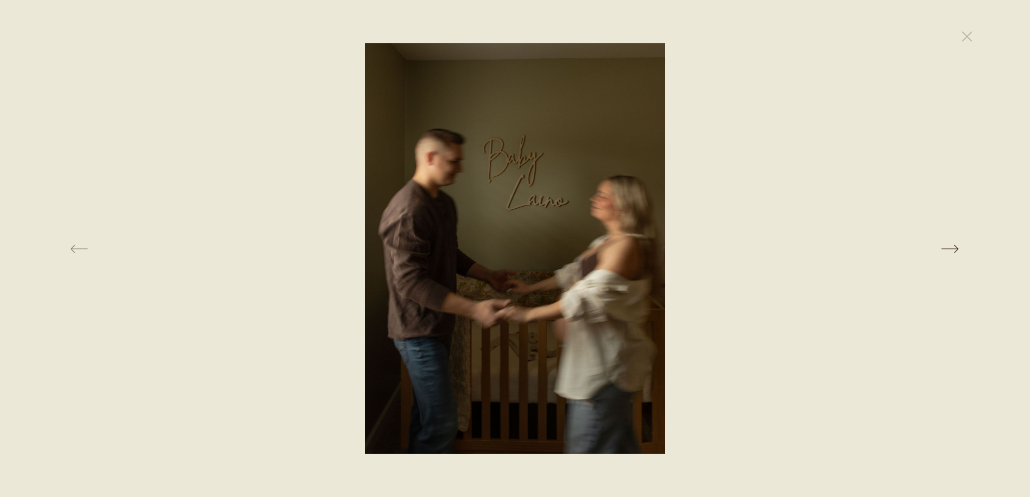
click at [949, 252] on button at bounding box center [819, 248] width 355 height 410
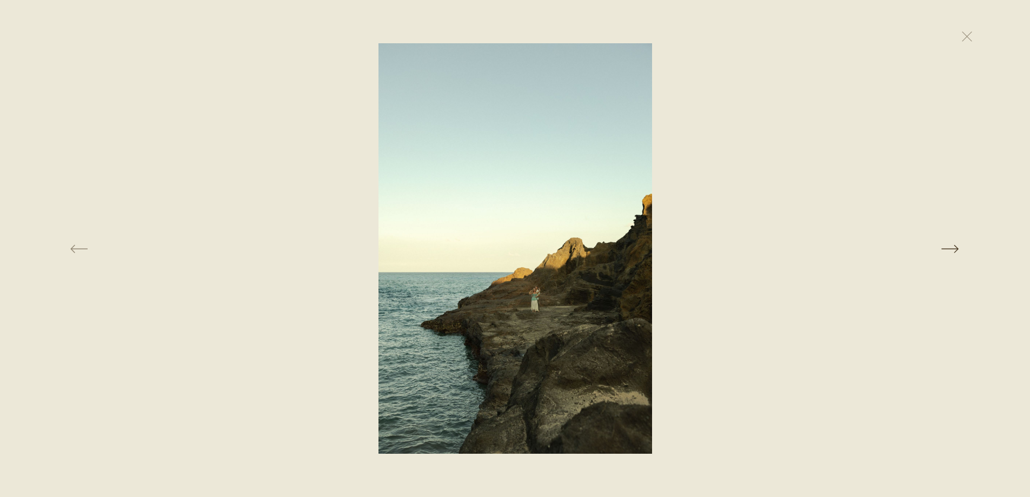
click at [949, 252] on button at bounding box center [819, 248] width 355 height 410
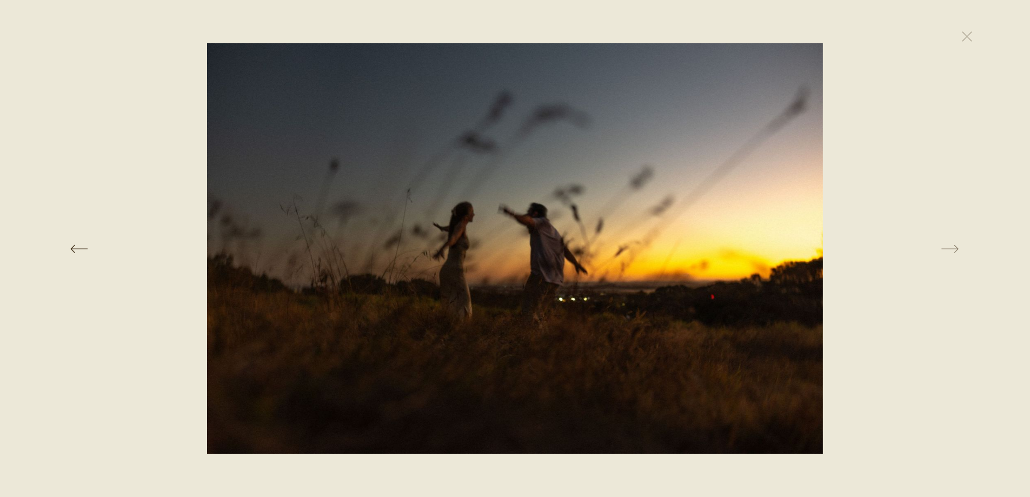
click at [72, 247] on button at bounding box center [209, 248] width 355 height 410
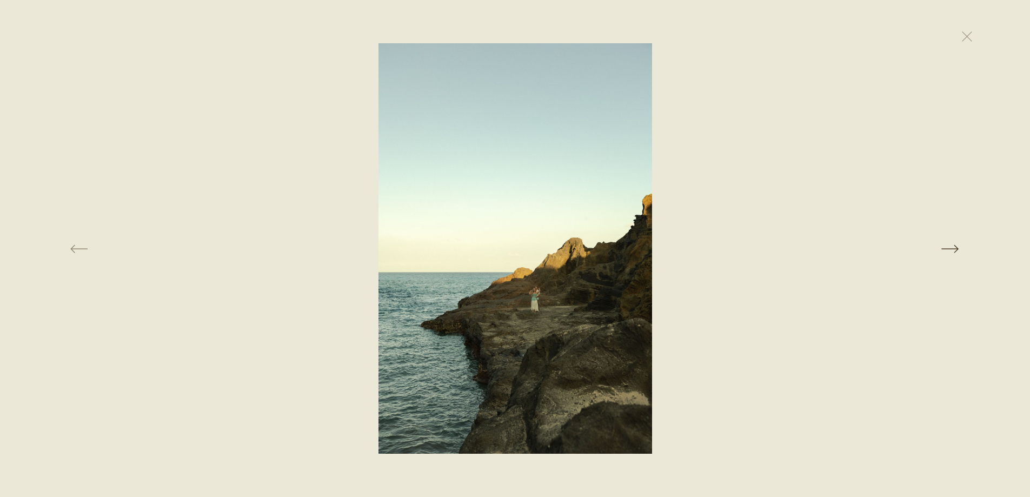
click at [947, 247] on button at bounding box center [819, 248] width 355 height 410
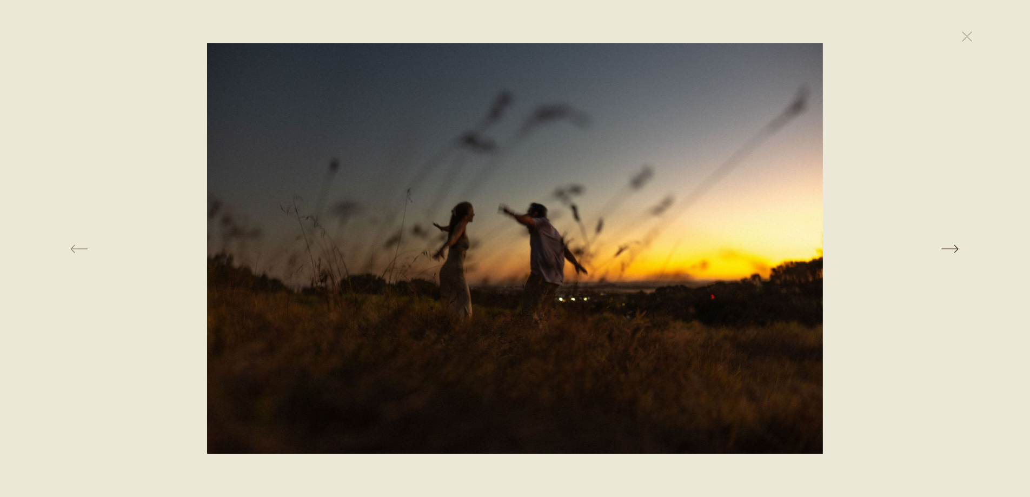
click at [948, 247] on button at bounding box center [819, 248] width 355 height 410
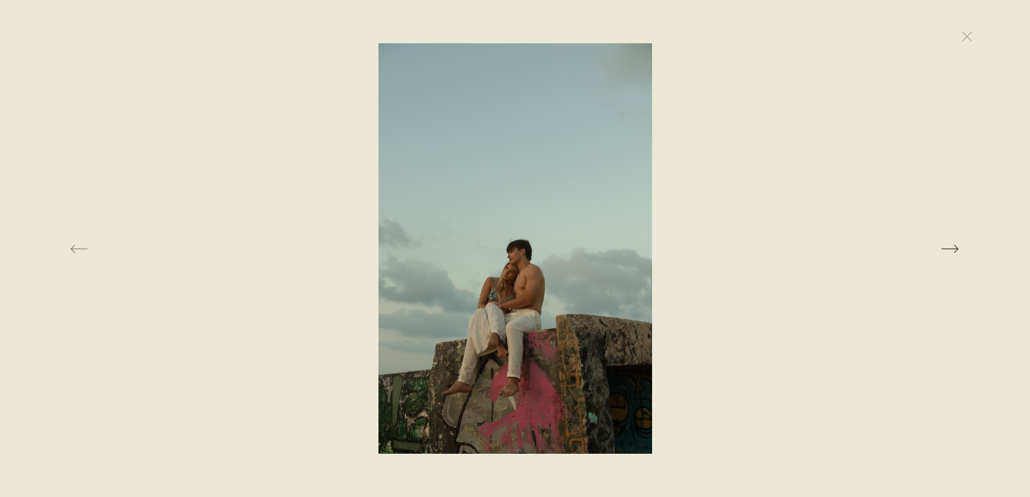
click at [948, 246] on button at bounding box center [819, 248] width 355 height 410
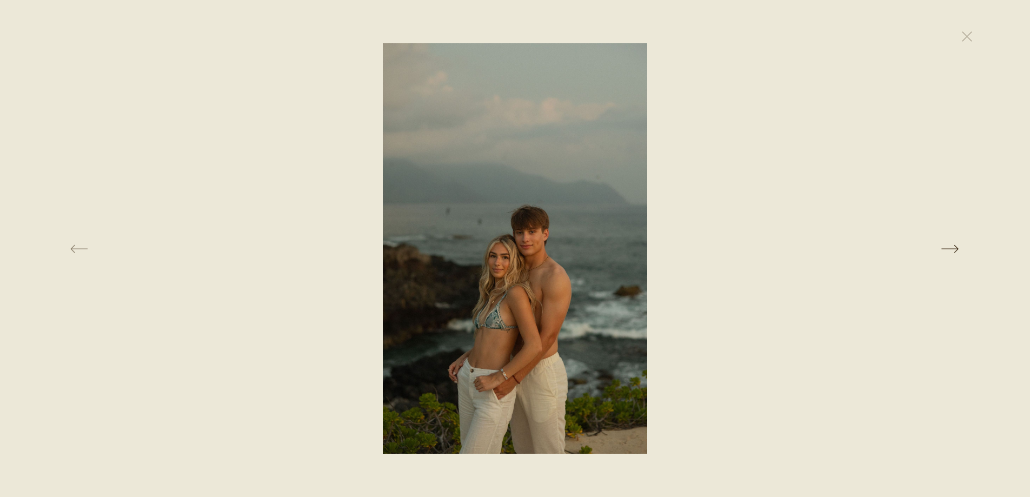
click at [948, 246] on button at bounding box center [819, 248] width 355 height 410
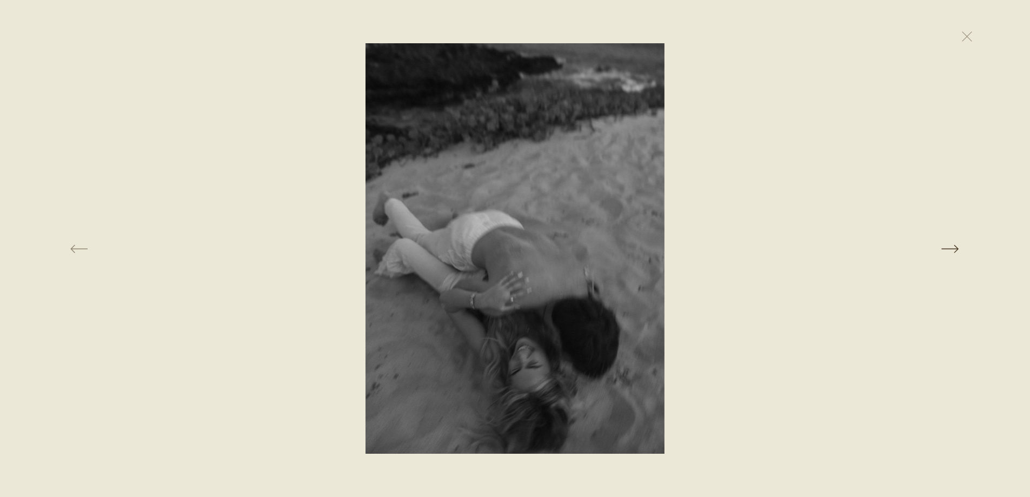
click at [948, 246] on button at bounding box center [819, 248] width 355 height 410
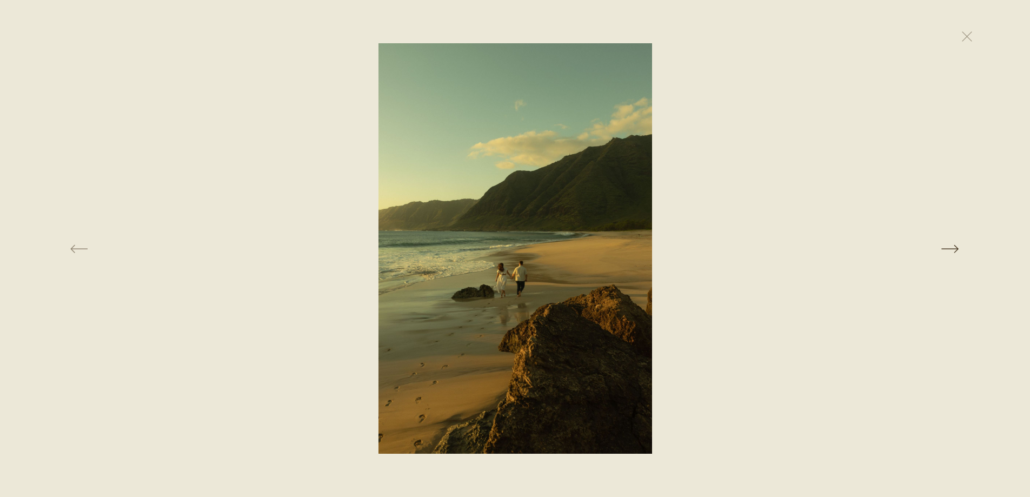
click at [948, 246] on button at bounding box center [819, 248] width 355 height 410
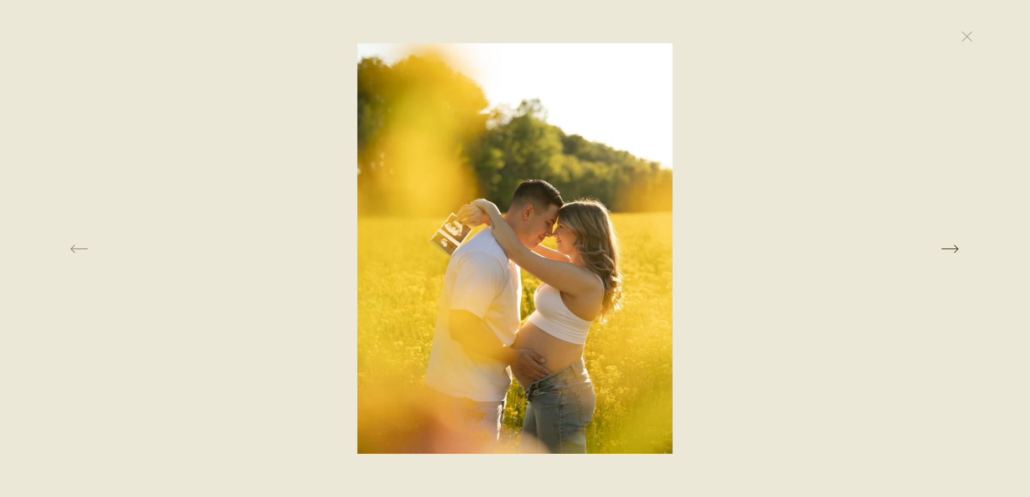
click at [948, 246] on button at bounding box center [819, 248] width 355 height 410
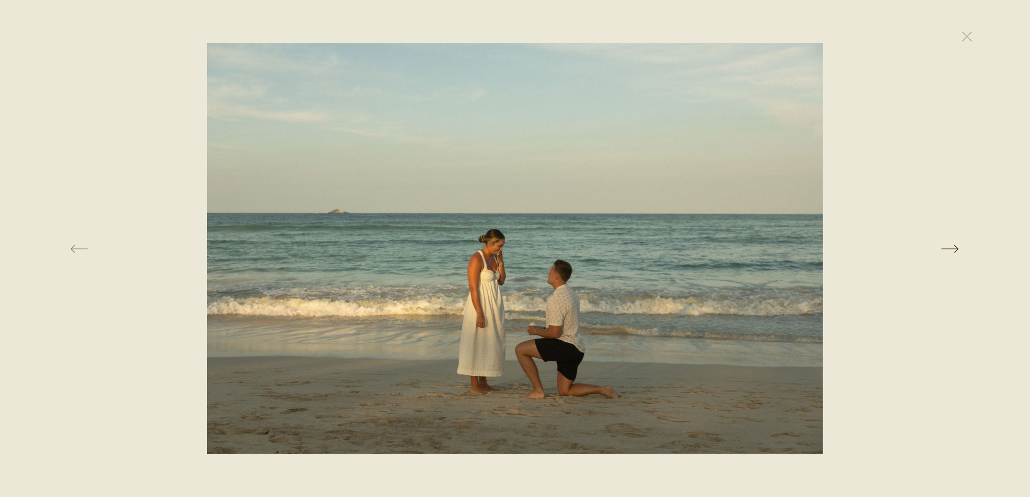
click at [948, 246] on button at bounding box center [819, 248] width 355 height 410
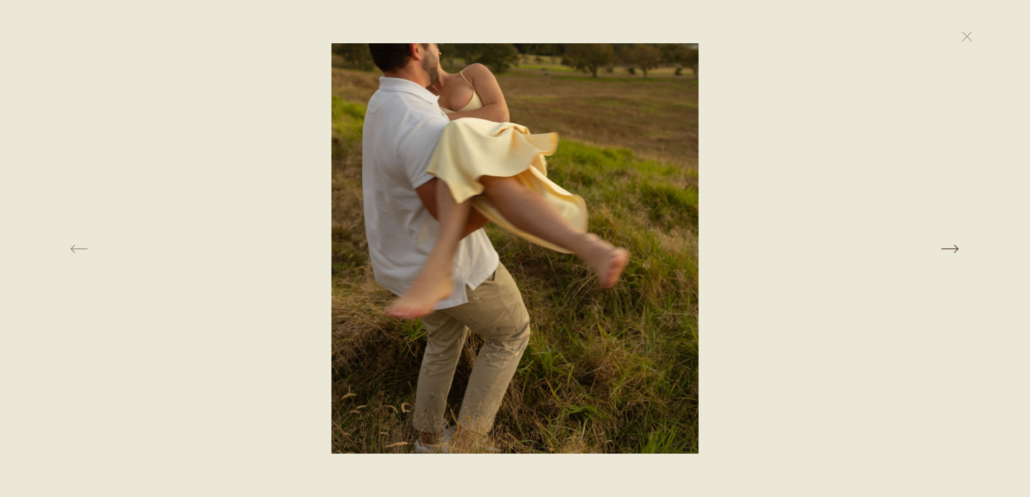
click at [949, 249] on button at bounding box center [819, 248] width 355 height 410
